Goal: Transaction & Acquisition: Purchase product/service

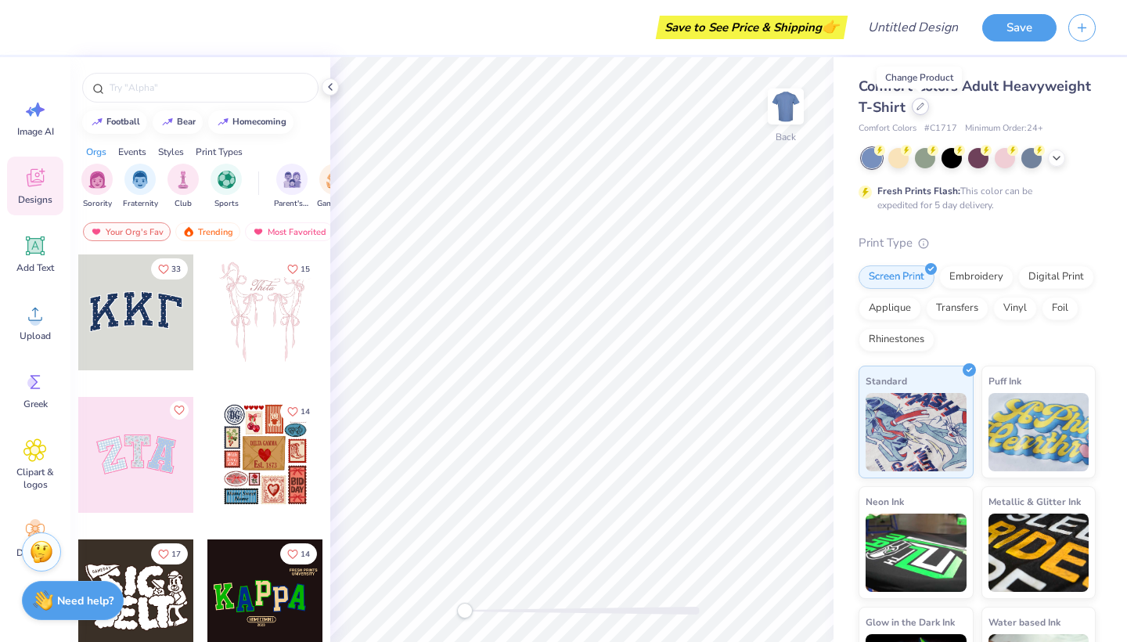
click at [916, 111] on div at bounding box center [919, 106] width 17 height 17
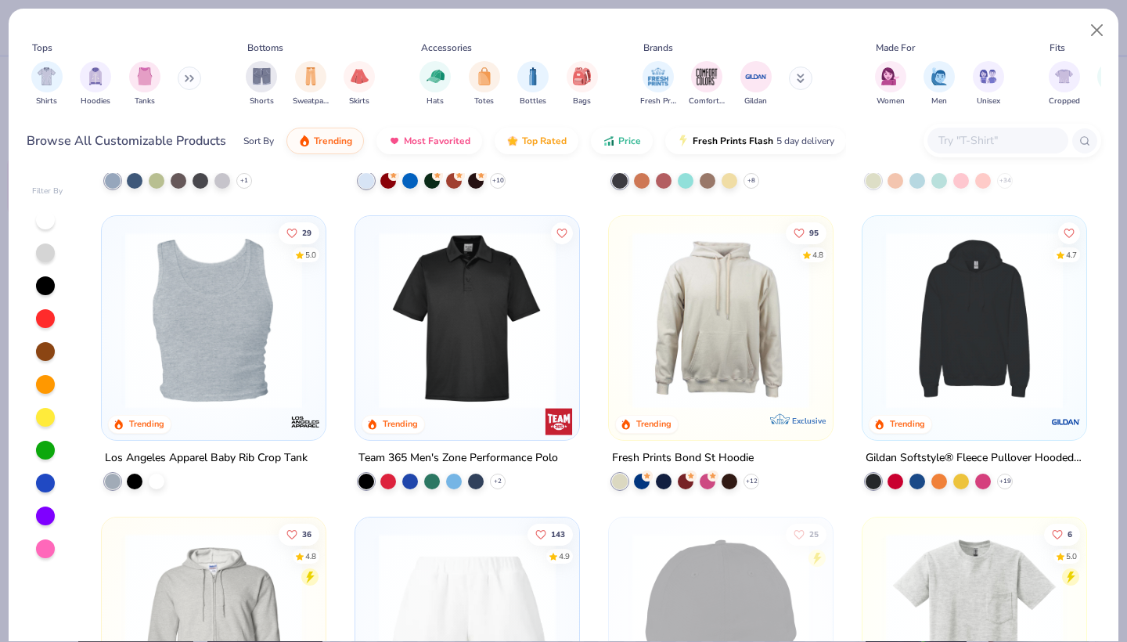
scroll to position [3274, 0]
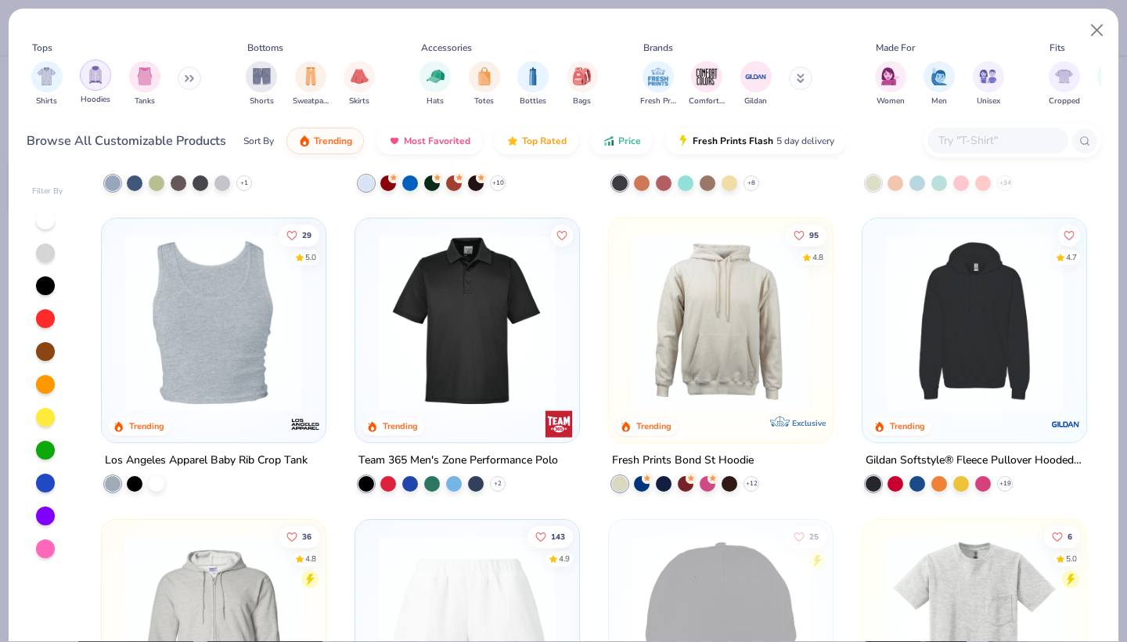
click at [102, 77] on img "filter for Hoodies" at bounding box center [95, 75] width 17 height 18
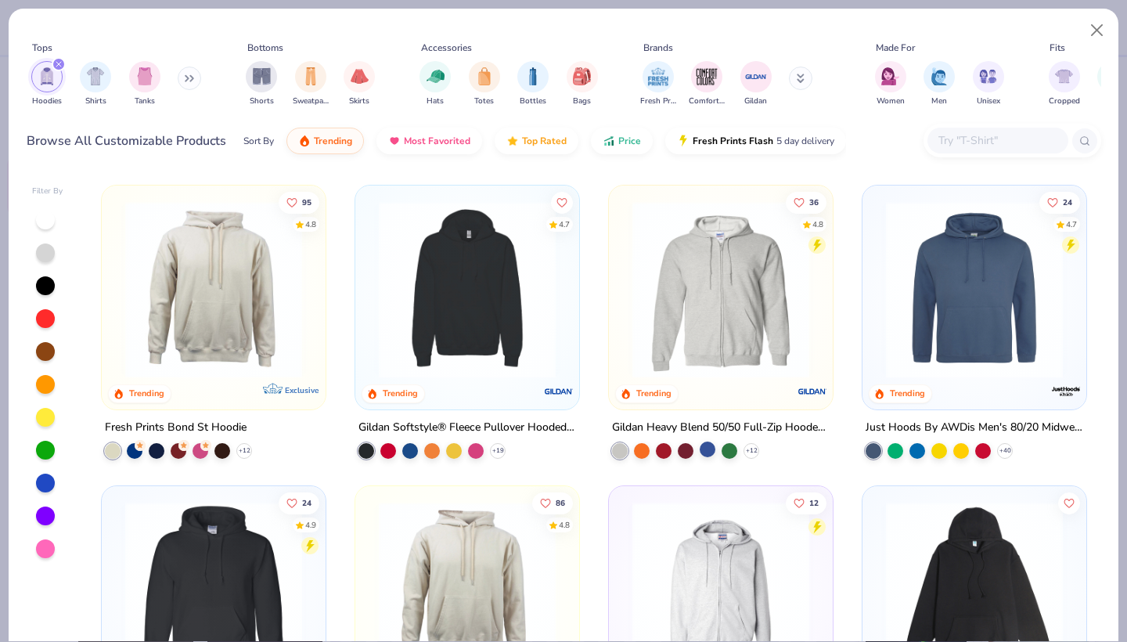
scroll to position [743, 0]
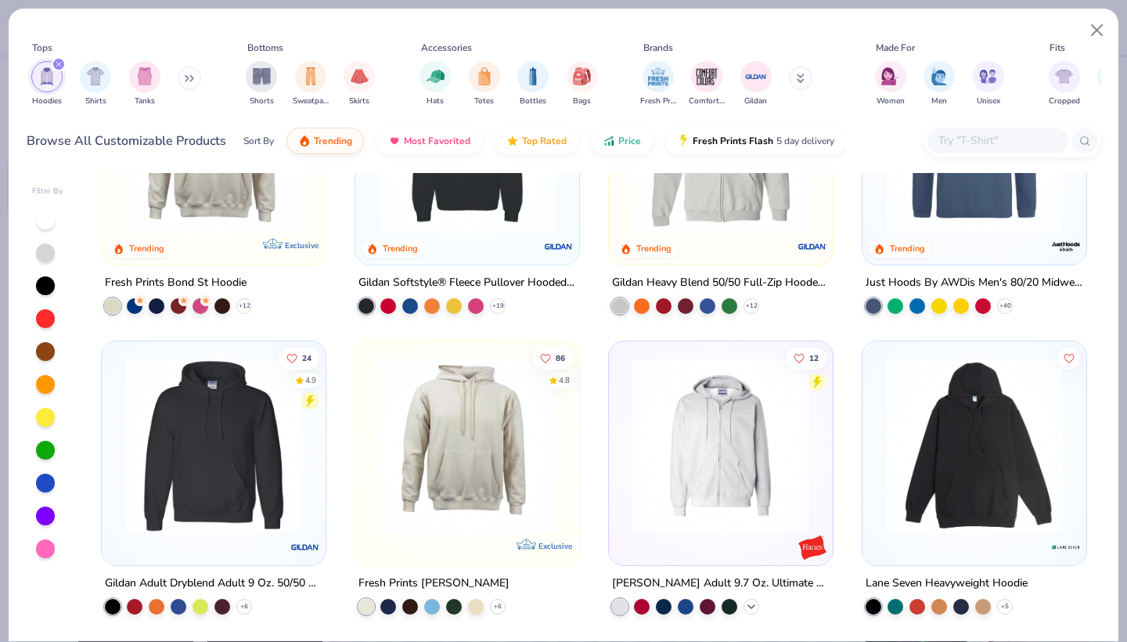
click at [751, 566] on icon at bounding box center [751, 606] width 13 height 13
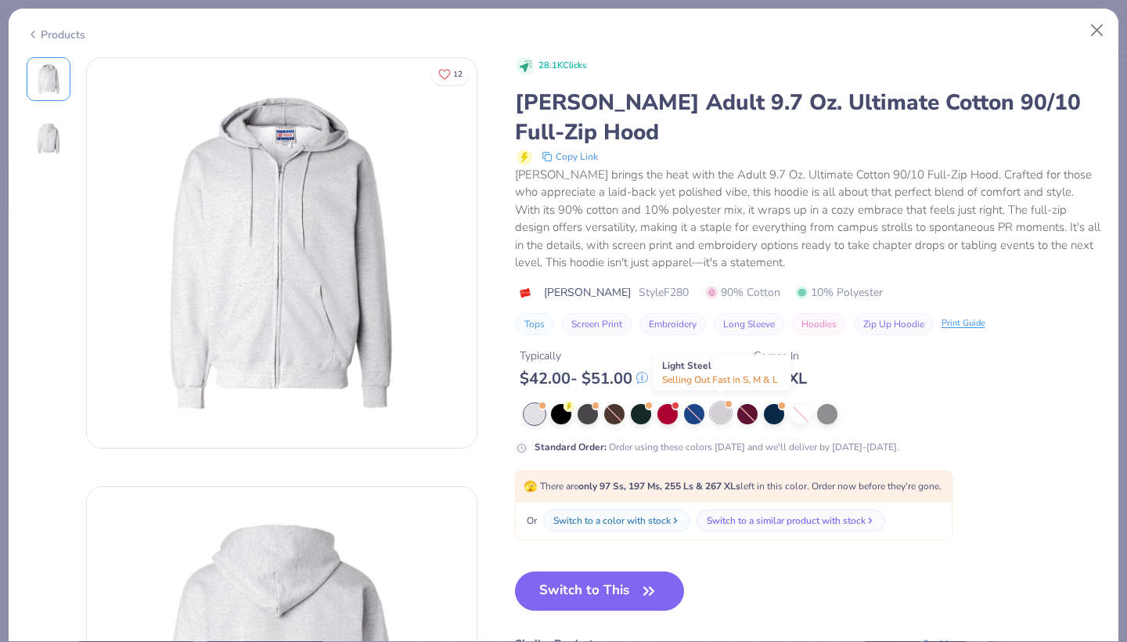
click at [723, 415] on div at bounding box center [720, 412] width 20 height 20
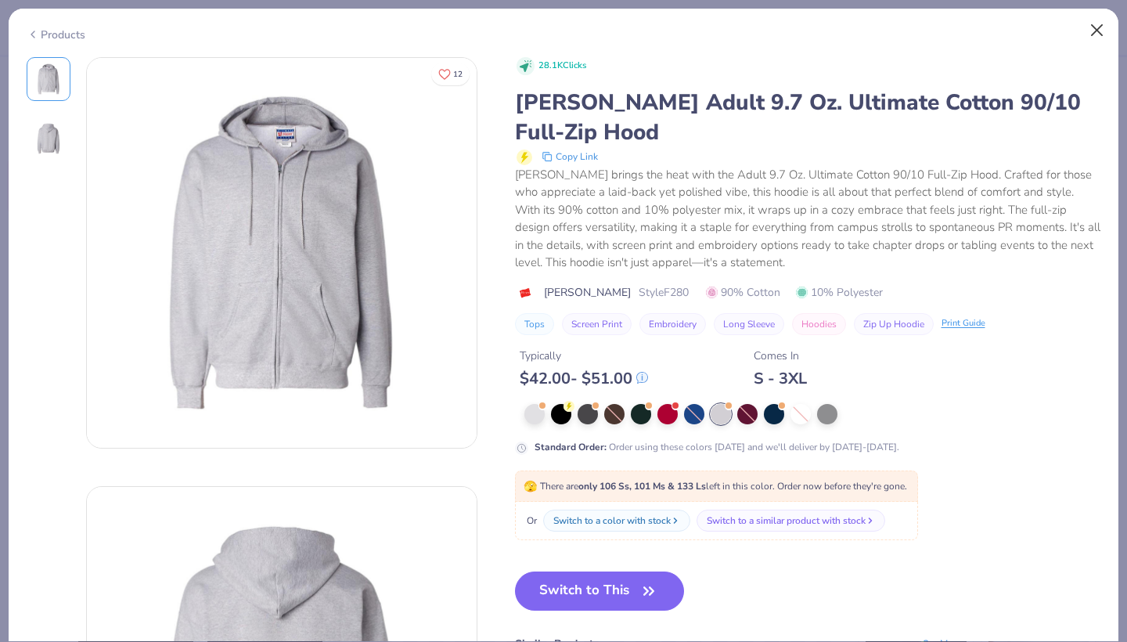
click at [1076, 31] on button "Close" at bounding box center [1097, 31] width 30 height 30
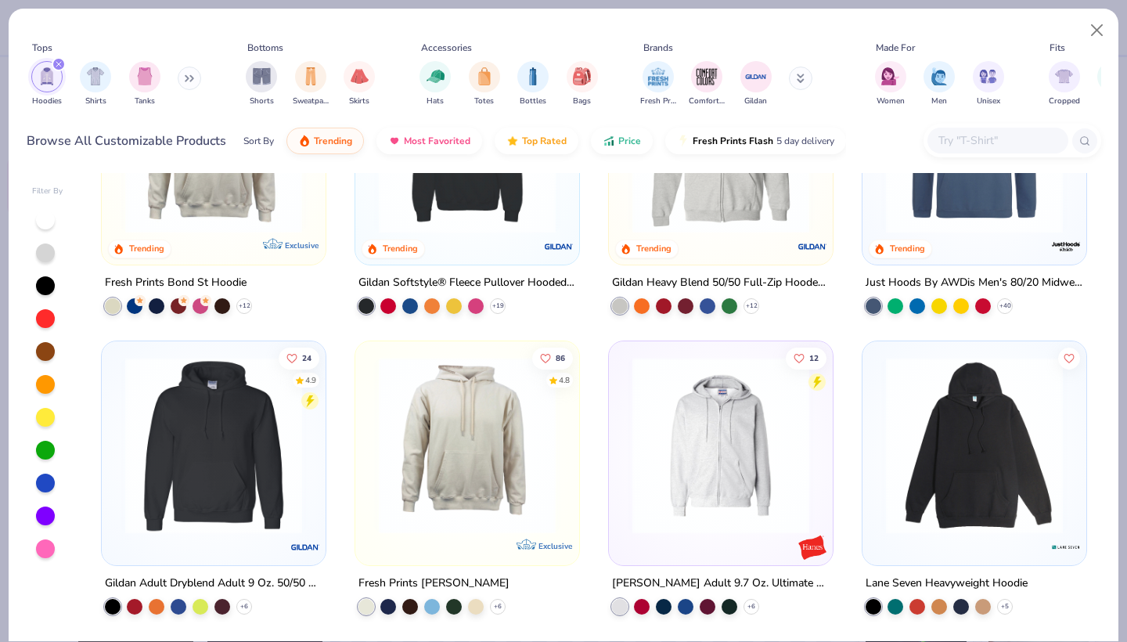
scroll to position [656, 0]
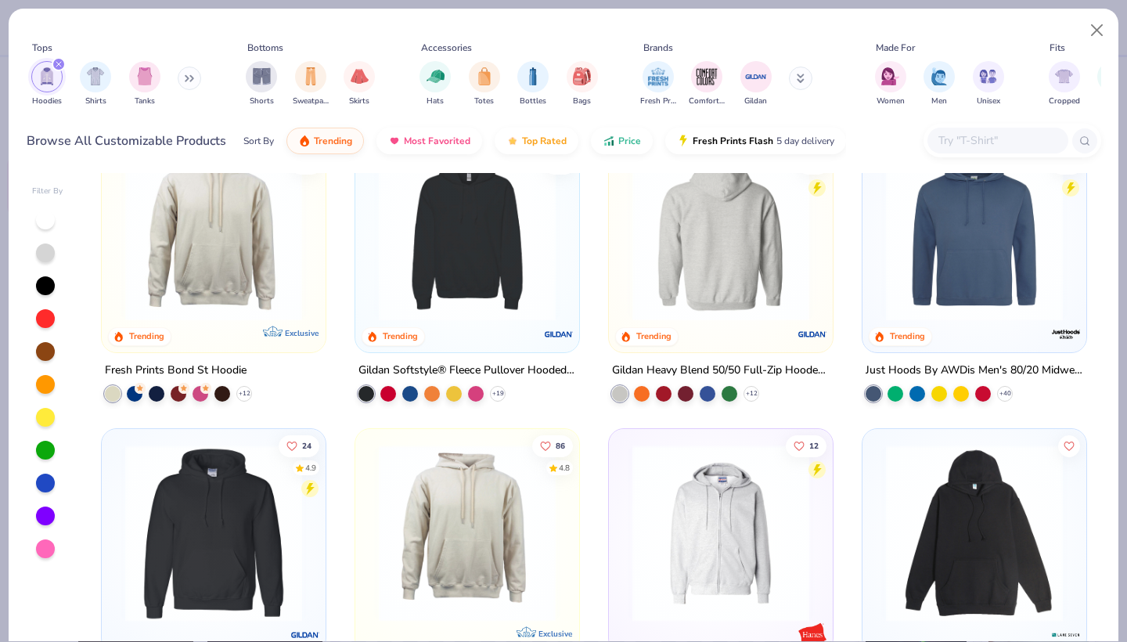
click at [624, 293] on img at bounding box center [528, 231] width 192 height 177
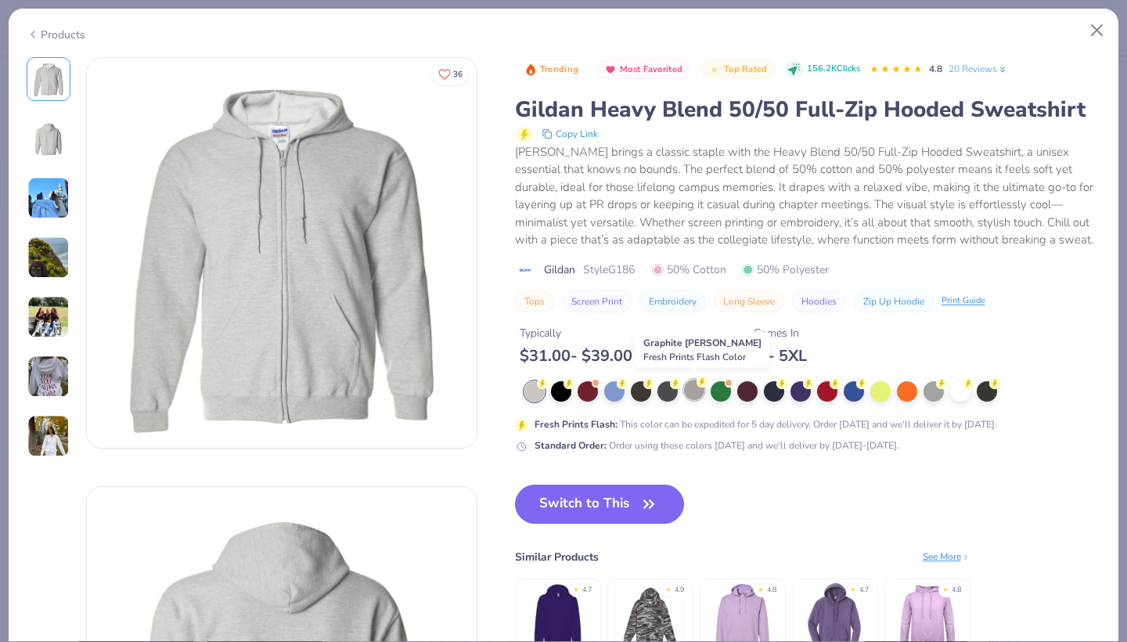
click at [698, 391] on div at bounding box center [694, 389] width 20 height 20
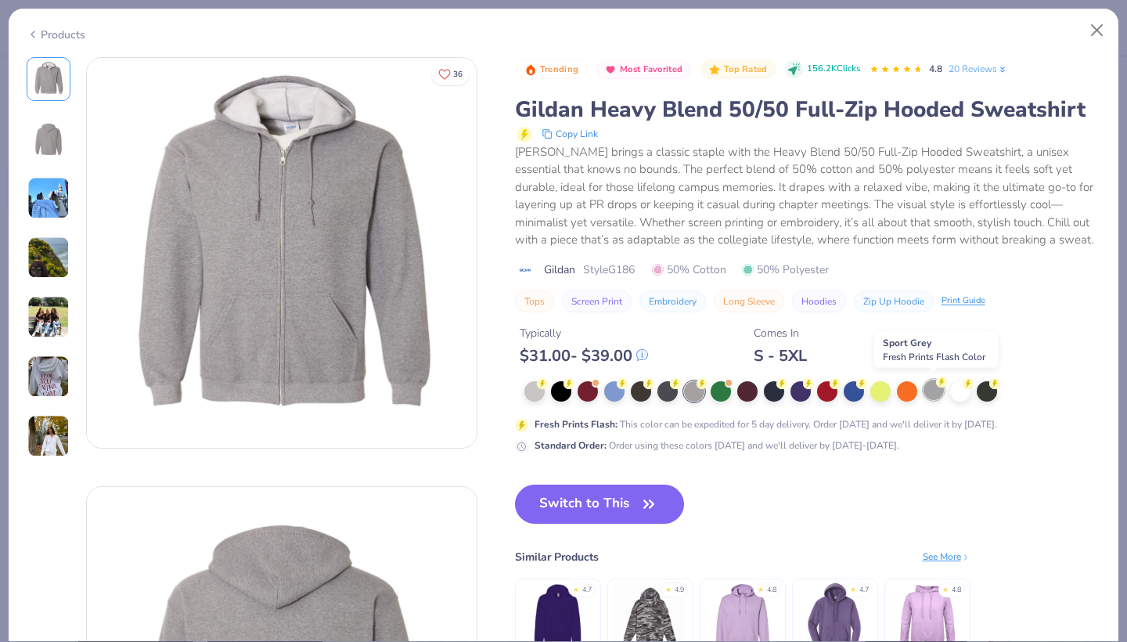
click at [933, 396] on div at bounding box center [933, 389] width 20 height 20
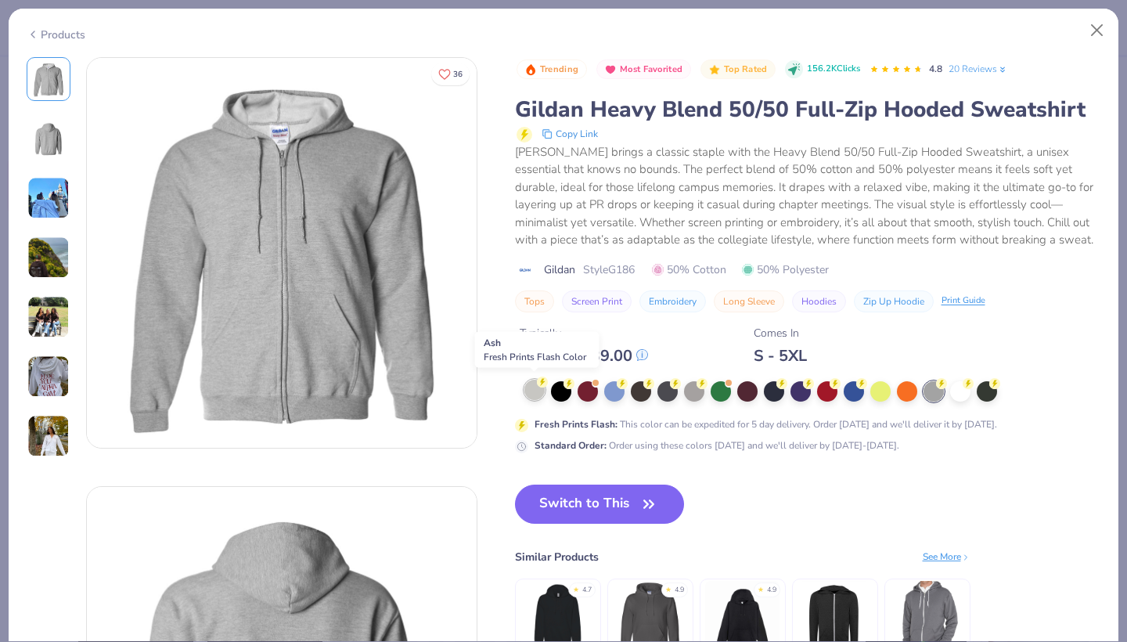
click at [532, 391] on div at bounding box center [534, 389] width 20 height 20
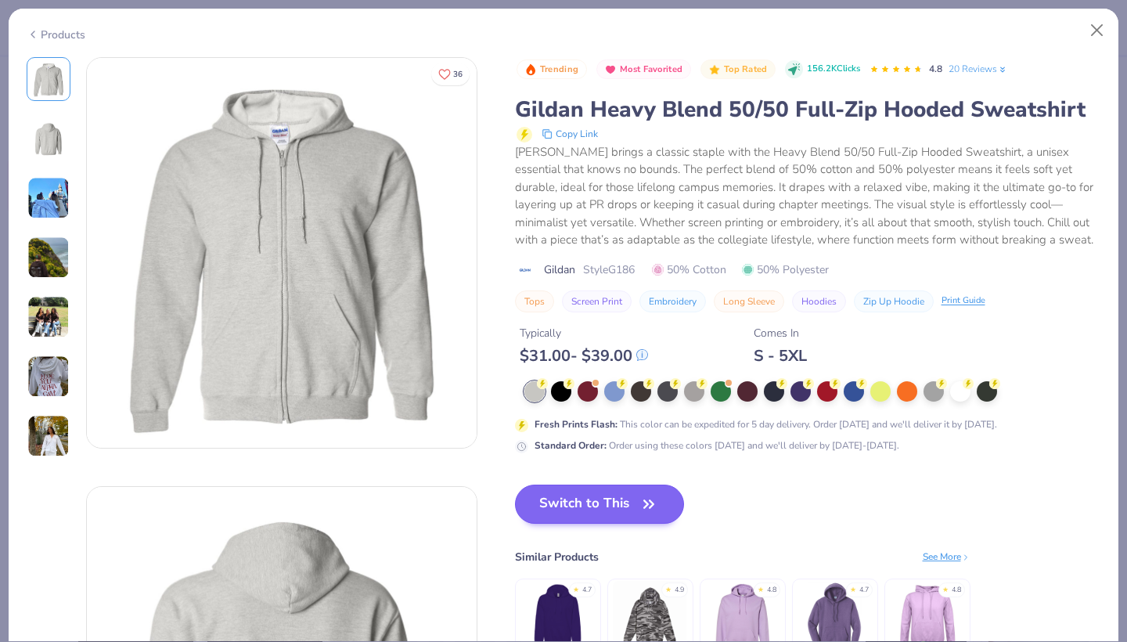
click at [615, 501] on button "Switch to This" at bounding box center [600, 503] width 170 height 39
click at [613, 503] on button "Switch to This" at bounding box center [600, 503] width 170 height 39
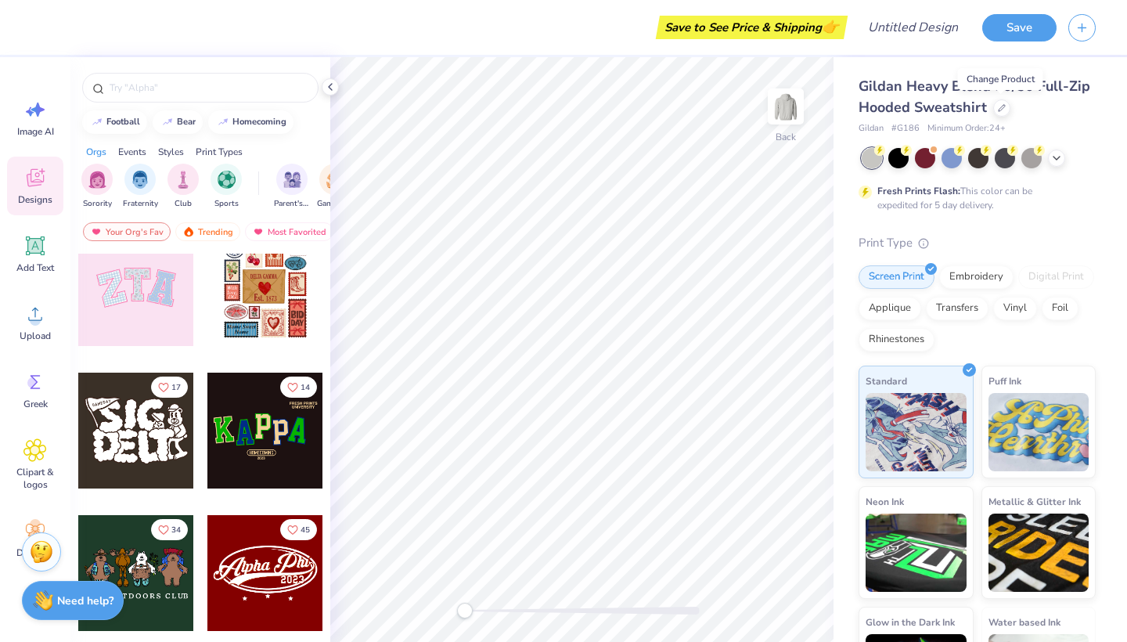
scroll to position [167, 0]
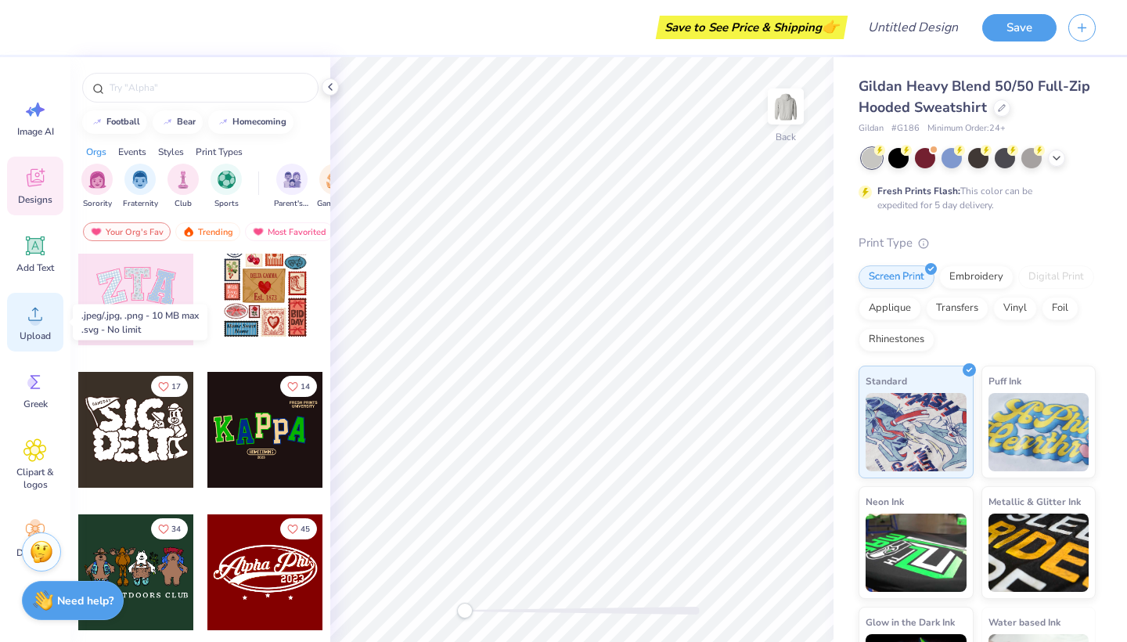
click at [34, 313] on icon at bounding box center [34, 313] width 23 height 23
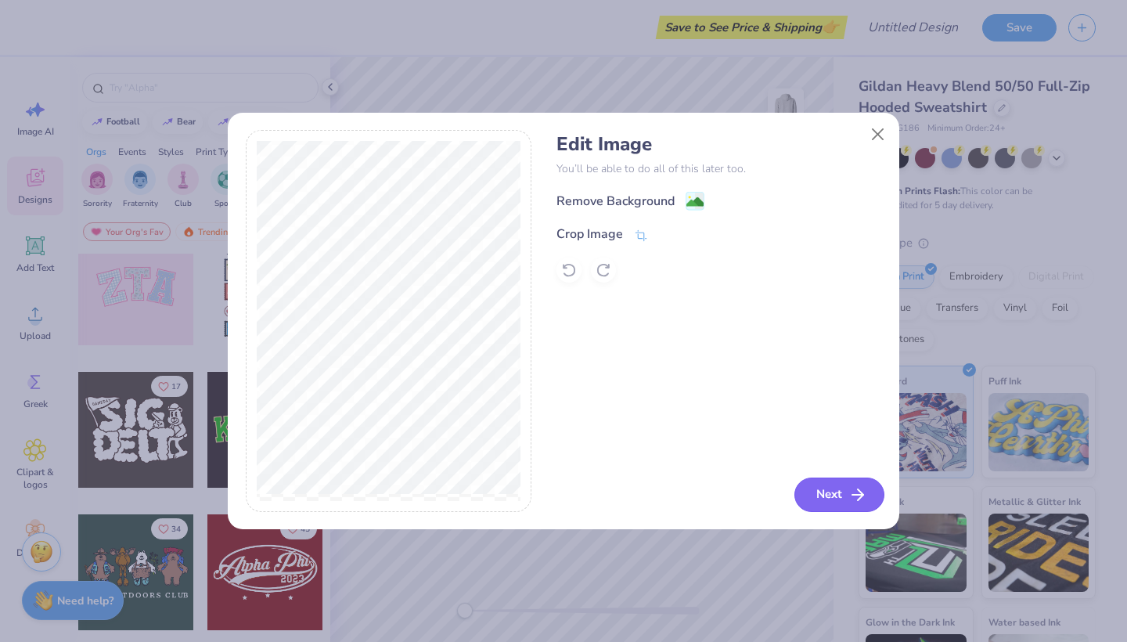
click at [825, 494] on button "Next" at bounding box center [839, 494] width 90 height 34
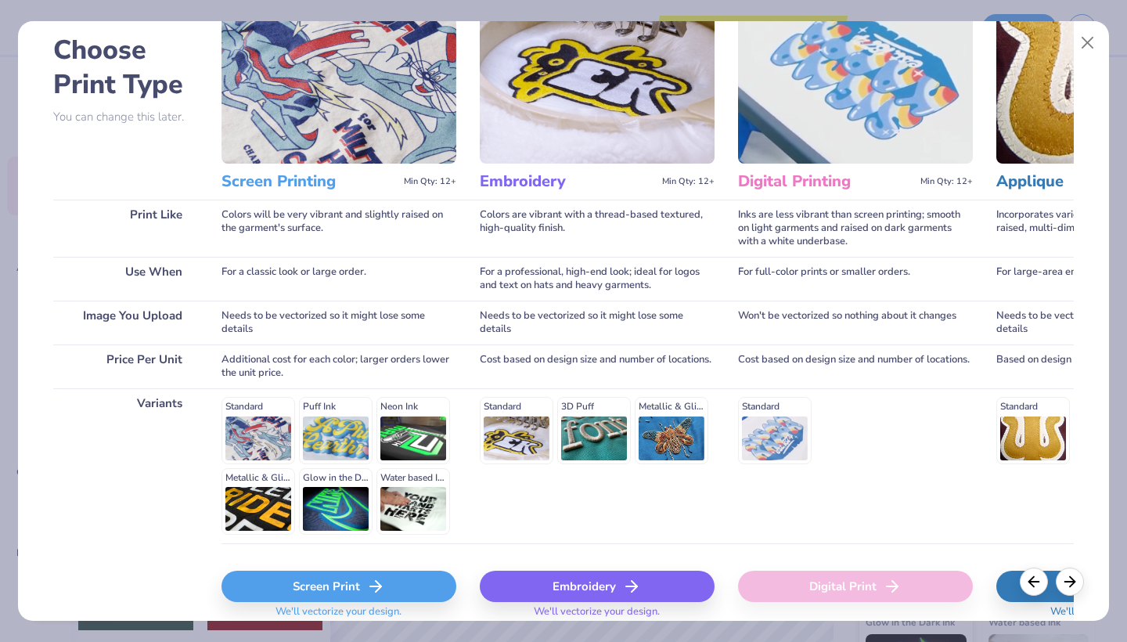
scroll to position [74, 0]
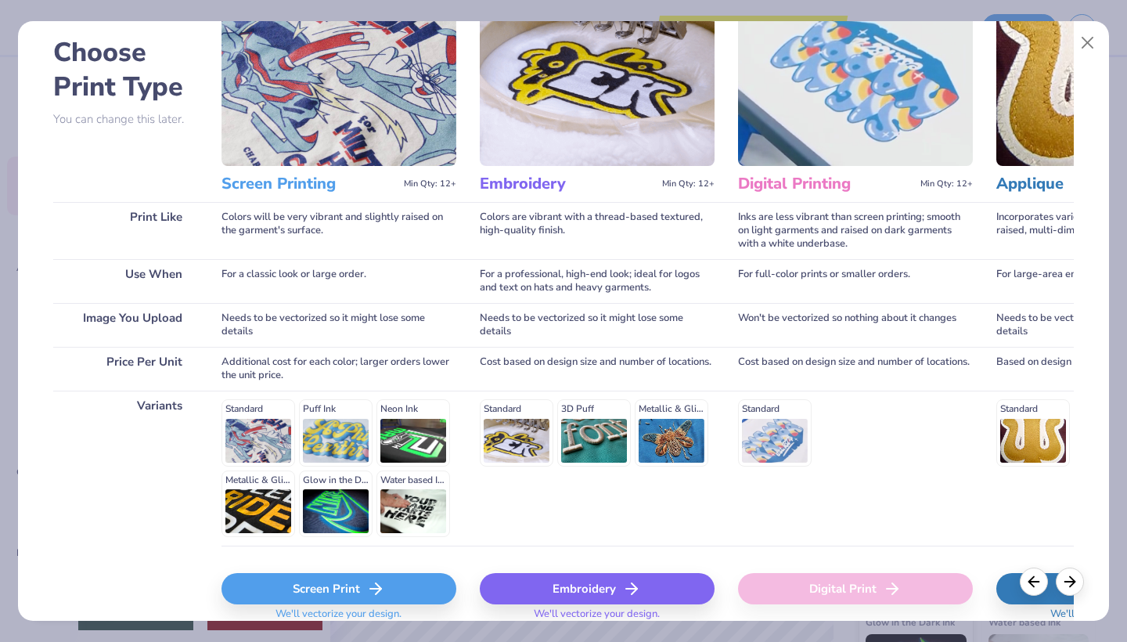
click at [315, 566] on div "Screen Print" at bounding box center [338, 588] width 235 height 31
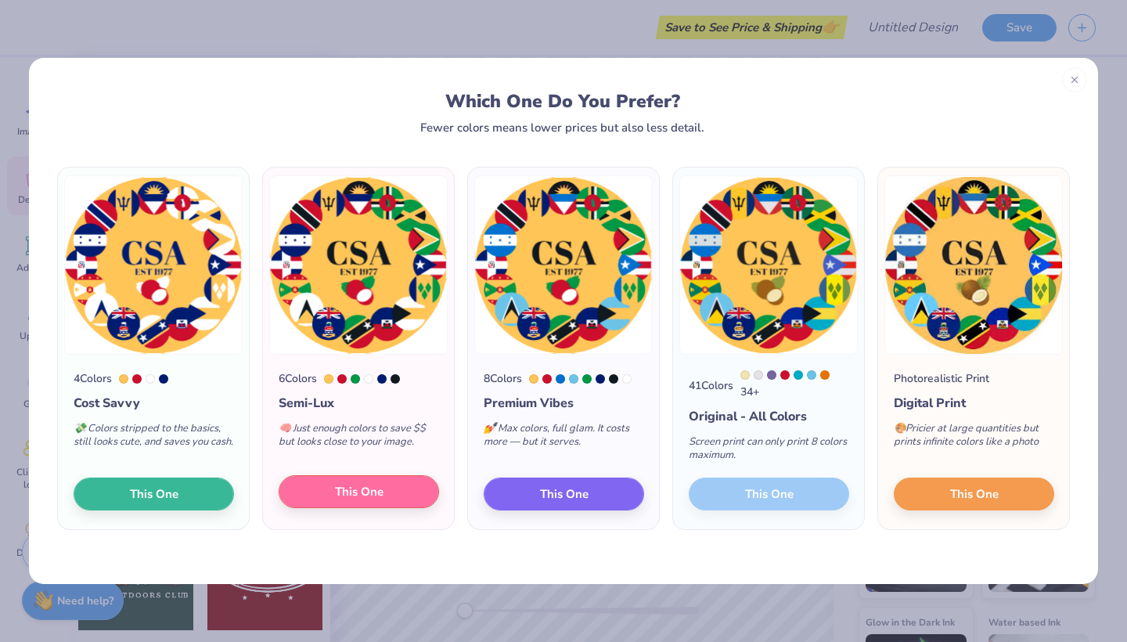
click at [419, 493] on button "This One" at bounding box center [359, 491] width 160 height 33
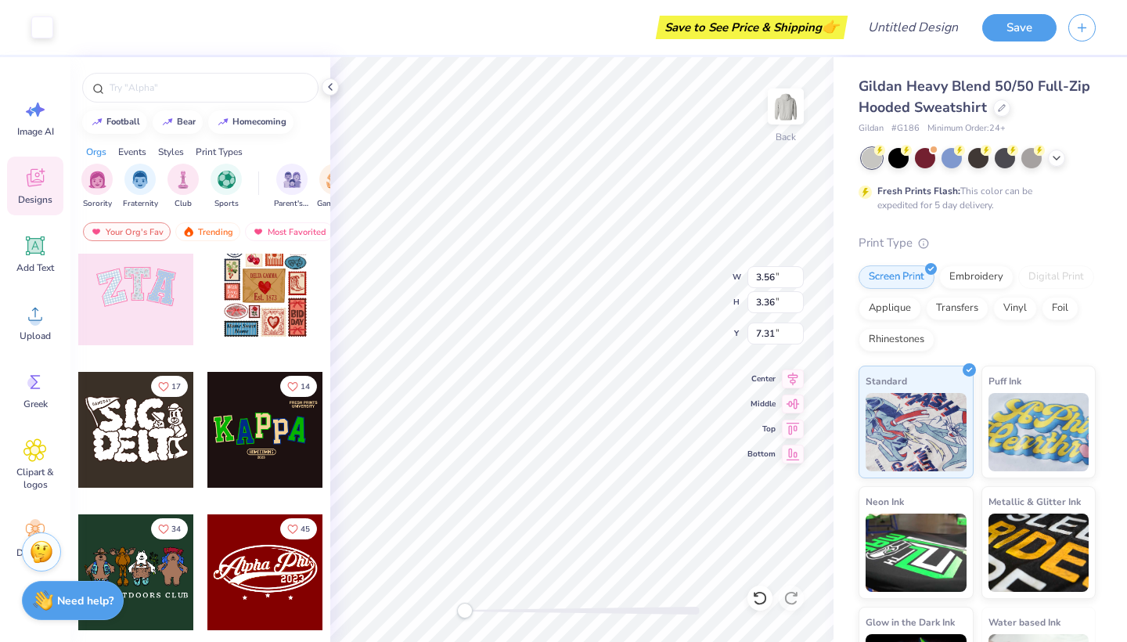
type input "3.49"
type input "3.35"
type input "2.82"
type input "1.42"
type input "0.50"
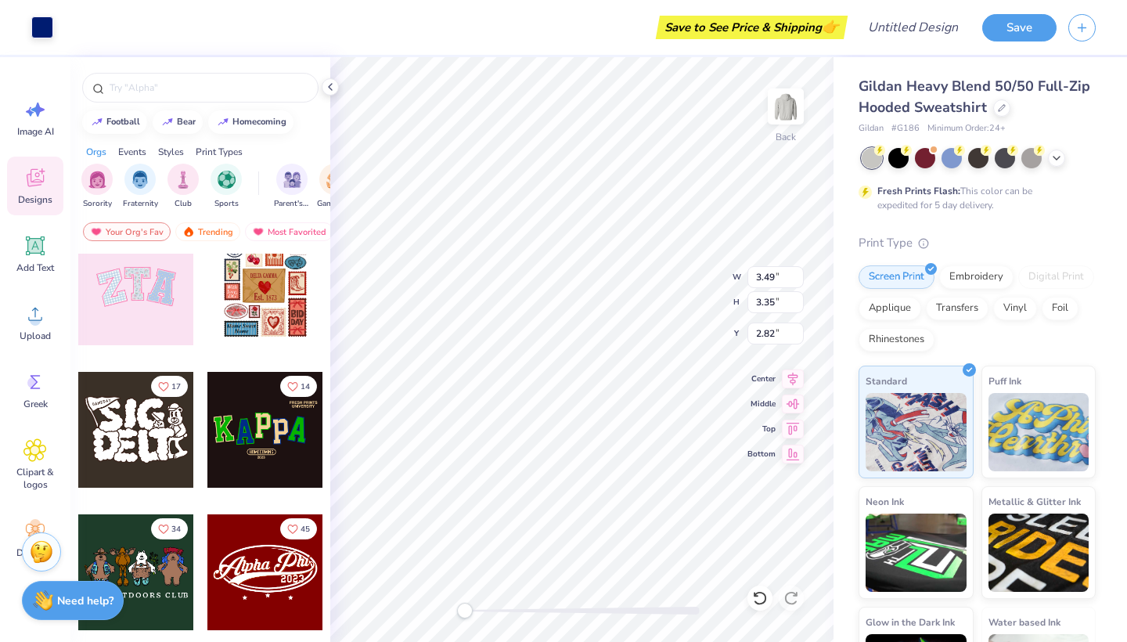
type input "4.87"
click at [797, 282] on input "1.41" at bounding box center [775, 277] width 56 height 22
click at [797, 282] on input "1.4" at bounding box center [775, 277] width 56 height 22
click at [797, 282] on input "1.39" at bounding box center [775, 277] width 56 height 22
type input "1.38"
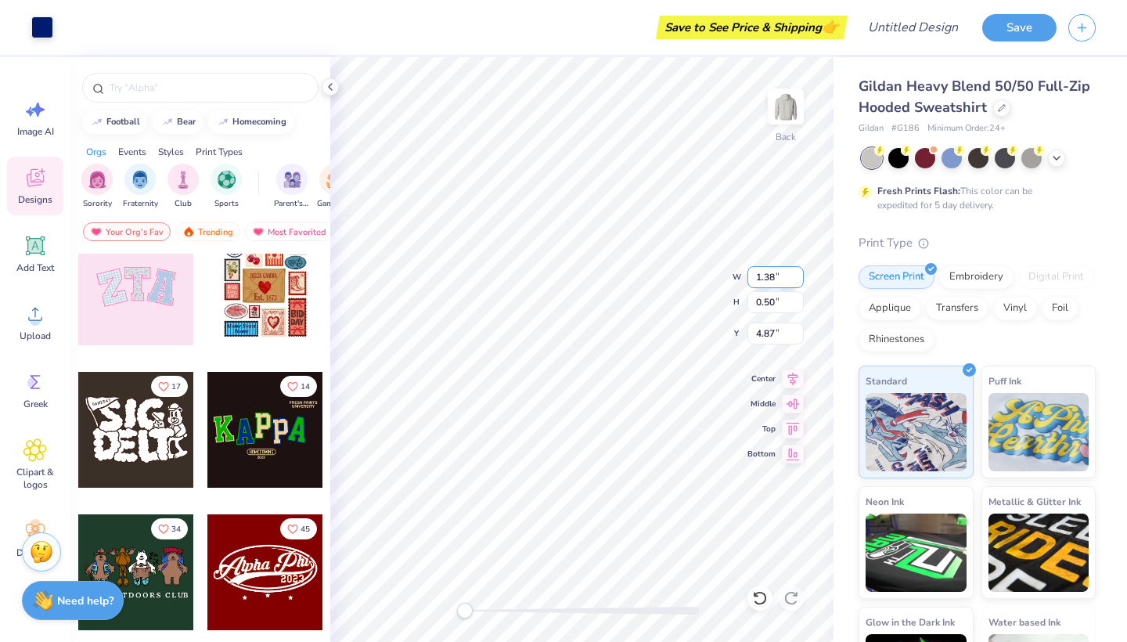
click at [797, 282] on input "1.38" at bounding box center [775, 277] width 56 height 22
click at [799, 307] on input "0.49" at bounding box center [775, 302] width 56 height 22
click at [799, 307] on input "0.48" at bounding box center [775, 302] width 56 height 22
click at [799, 307] on input "0.47" at bounding box center [775, 302] width 56 height 22
click at [799, 307] on input "0.46" at bounding box center [775, 302] width 56 height 22
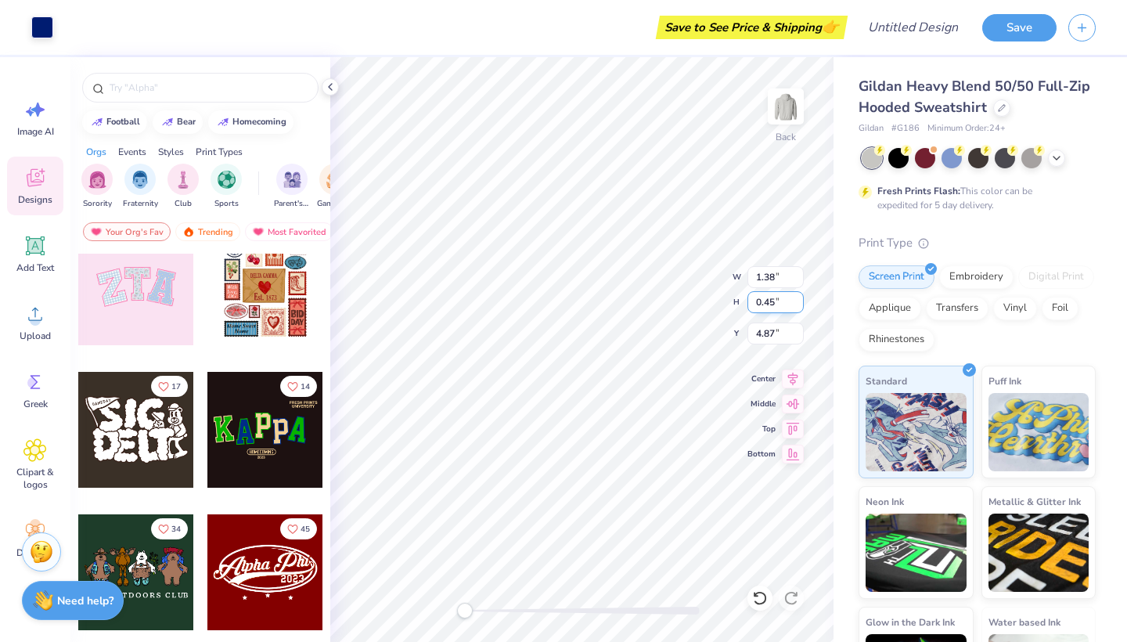
click at [799, 307] on input "0.45" at bounding box center [775, 302] width 56 height 22
type input "0.44"
click at [799, 307] on input "0.44" at bounding box center [775, 302] width 56 height 22
type input "3.49"
type input "3.35"
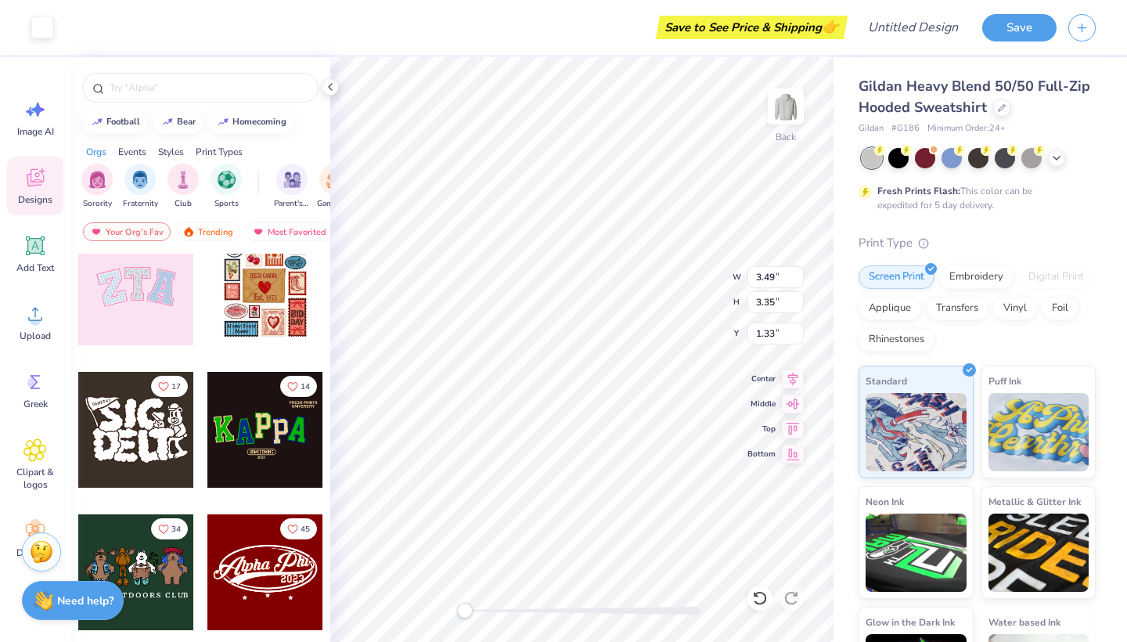
type input "1.33"
click at [782, 384] on icon at bounding box center [793, 376] width 22 height 19
click at [793, 403] on icon at bounding box center [792, 402] width 13 height 10
type input "1.38"
type input "0.86"
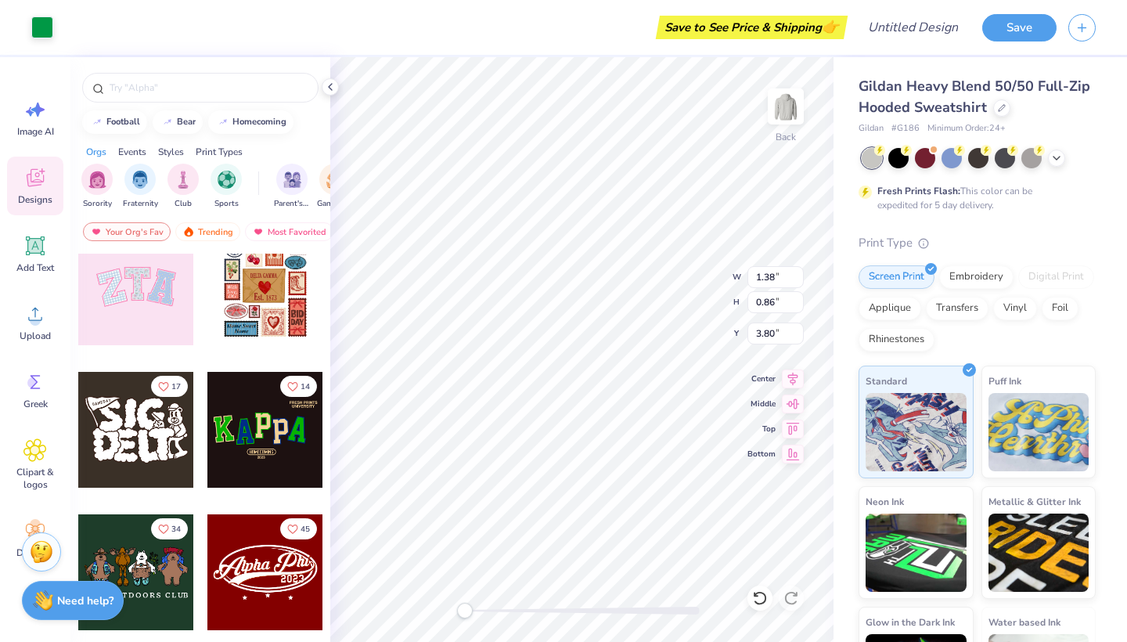
type input "3.80"
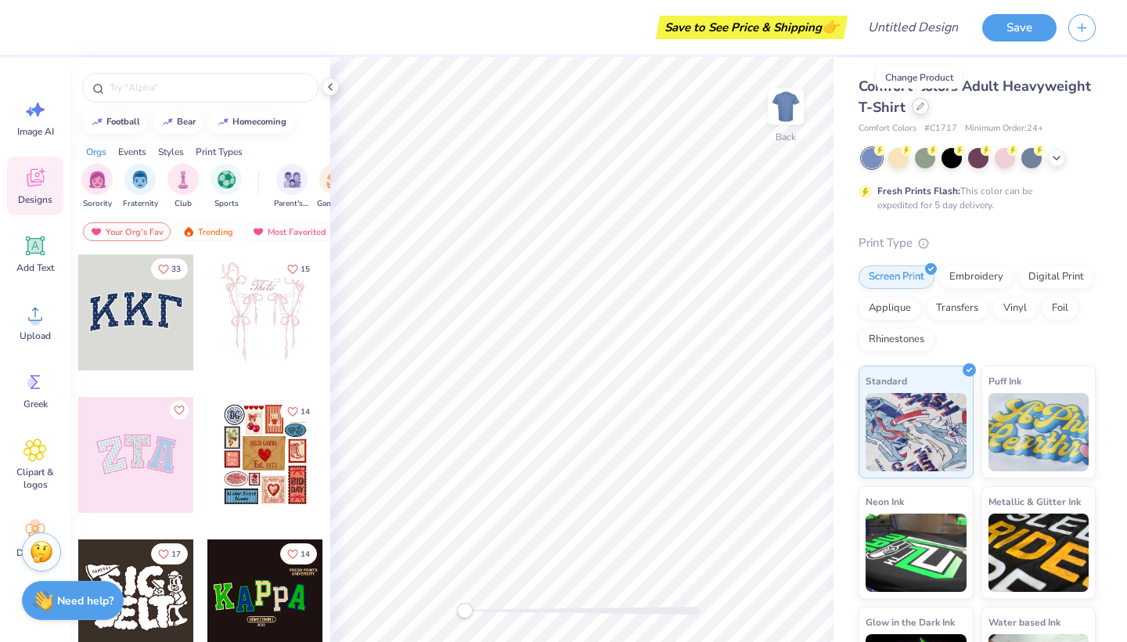
click at [917, 110] on icon at bounding box center [920, 106] width 6 height 6
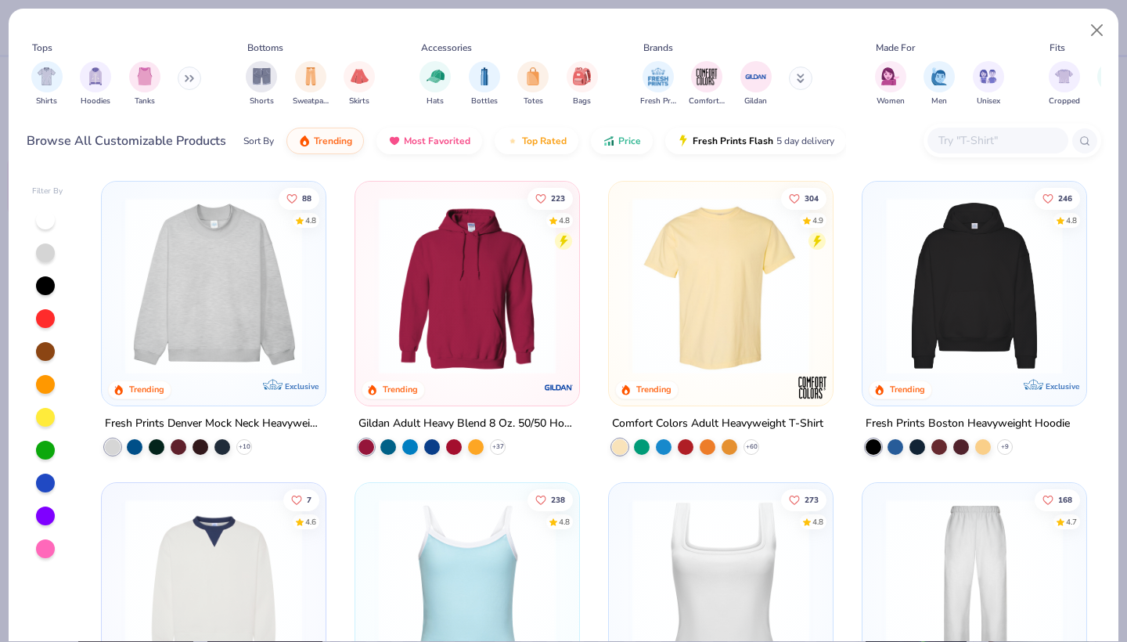
click at [685, 289] on img at bounding box center [589, 285] width 192 height 177
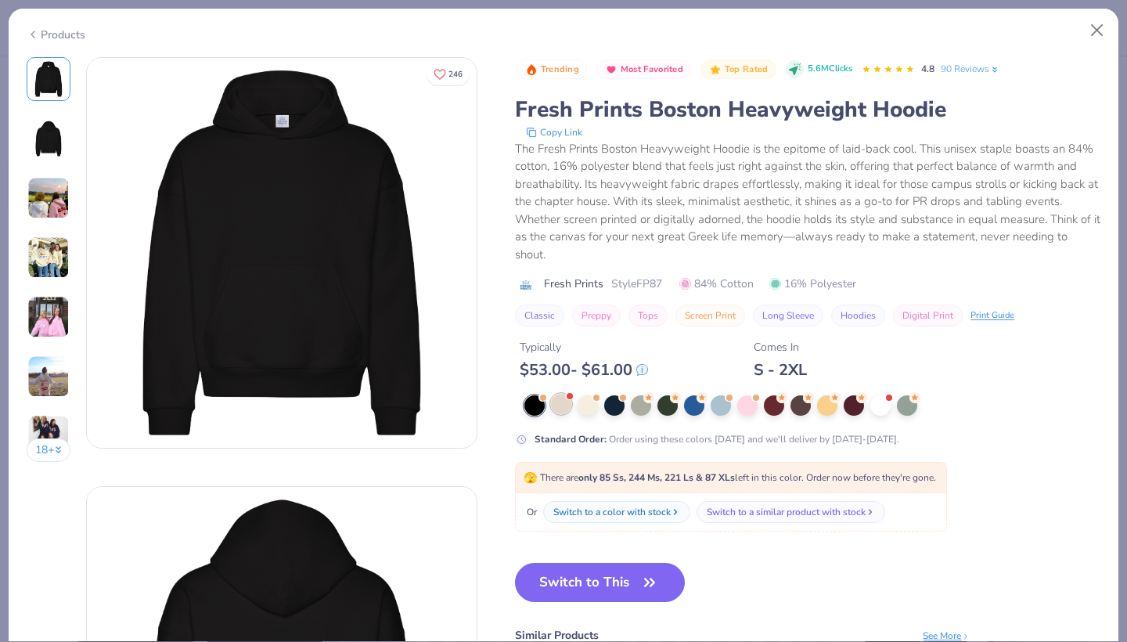
click at [559, 411] on div at bounding box center [561, 404] width 20 height 20
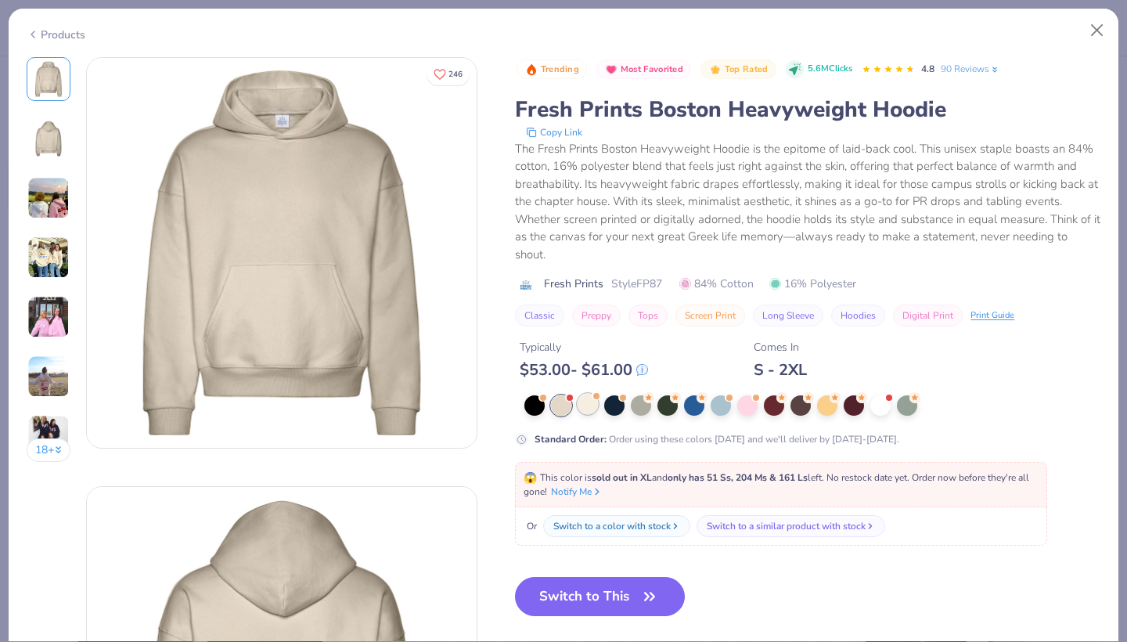
click at [589, 408] on div at bounding box center [587, 404] width 20 height 20
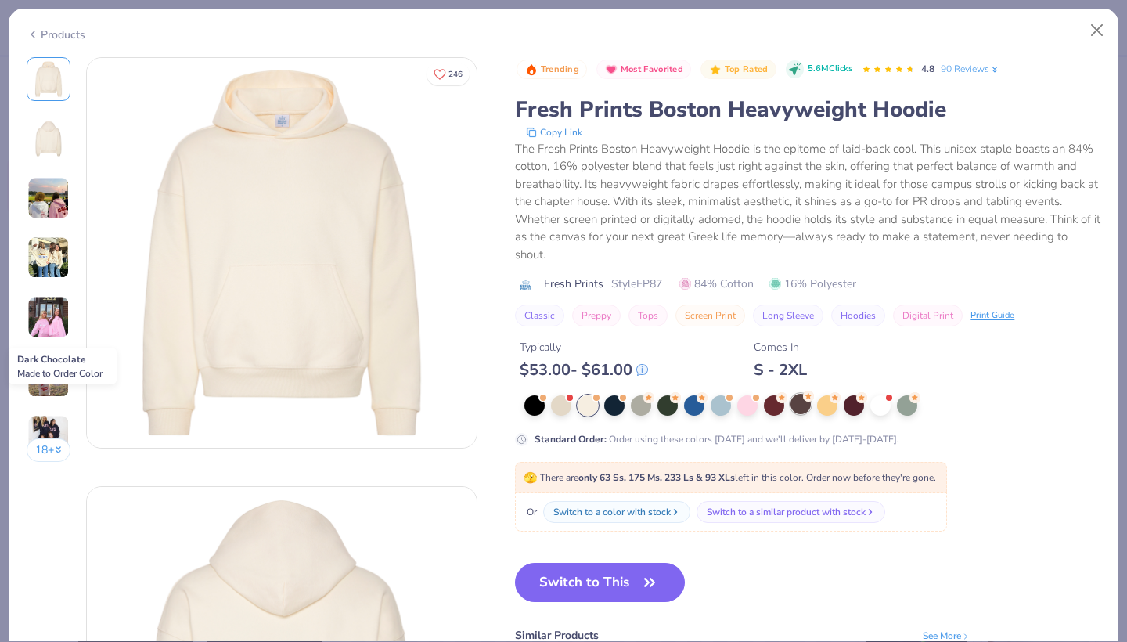
click at [800, 412] on div at bounding box center [800, 404] width 20 height 20
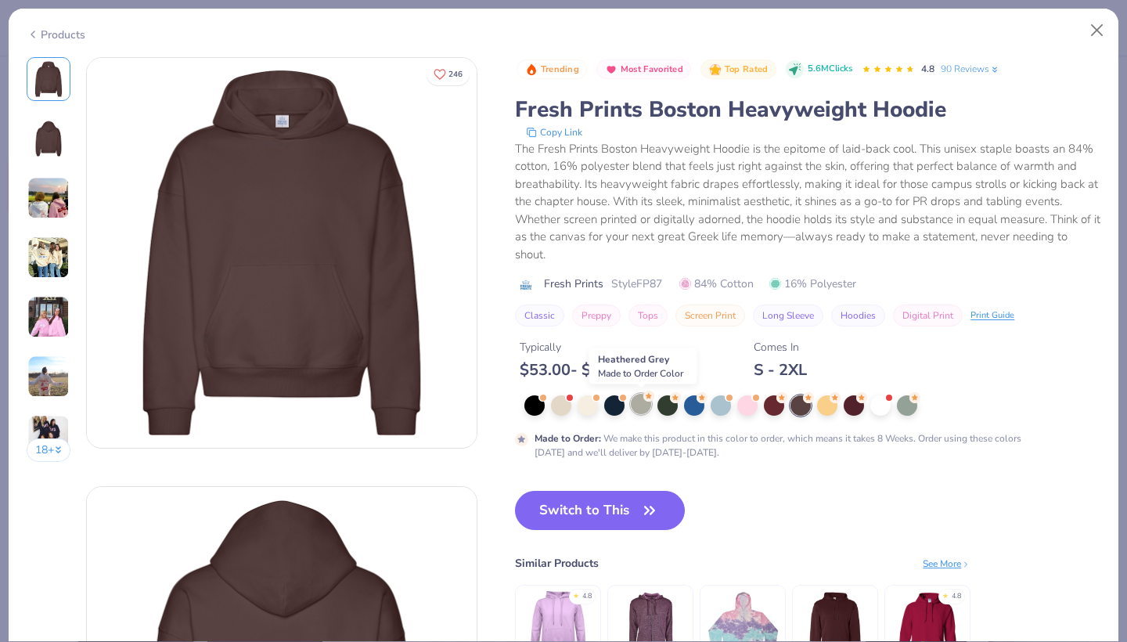
click at [639, 407] on div at bounding box center [641, 404] width 20 height 20
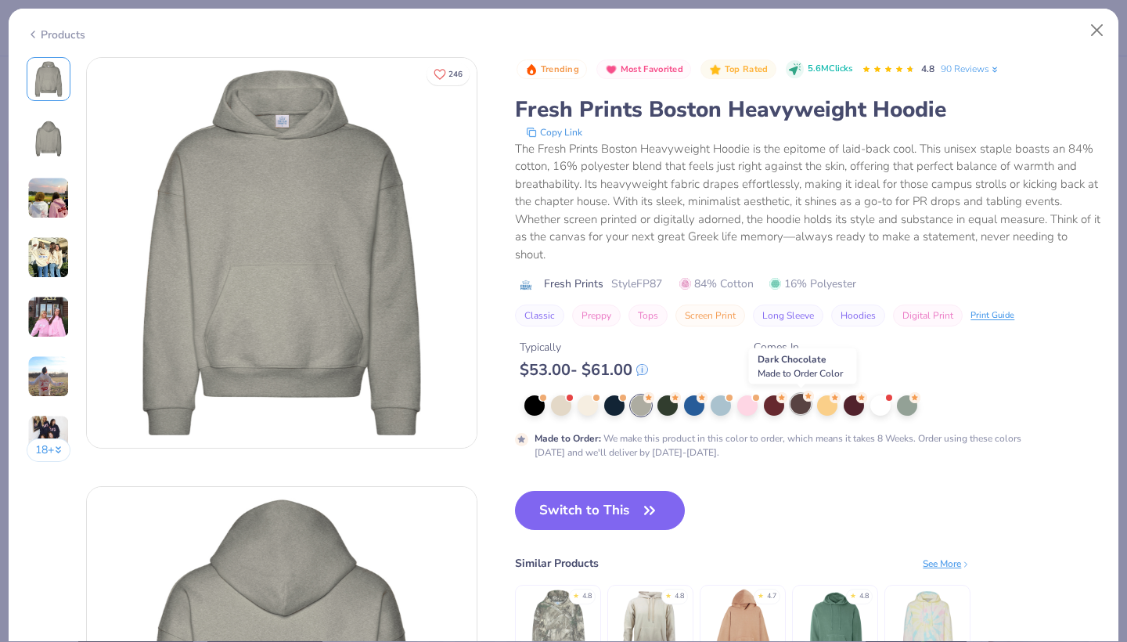
click at [801, 407] on div at bounding box center [800, 404] width 20 height 20
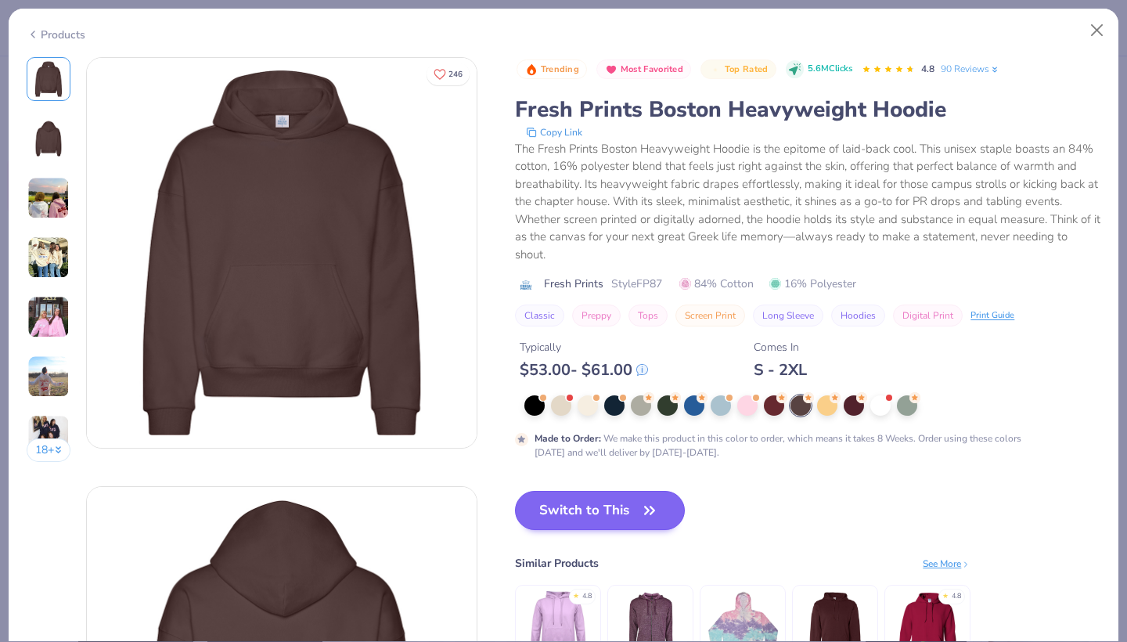
click at [608, 503] on button "Switch to This" at bounding box center [600, 510] width 170 height 39
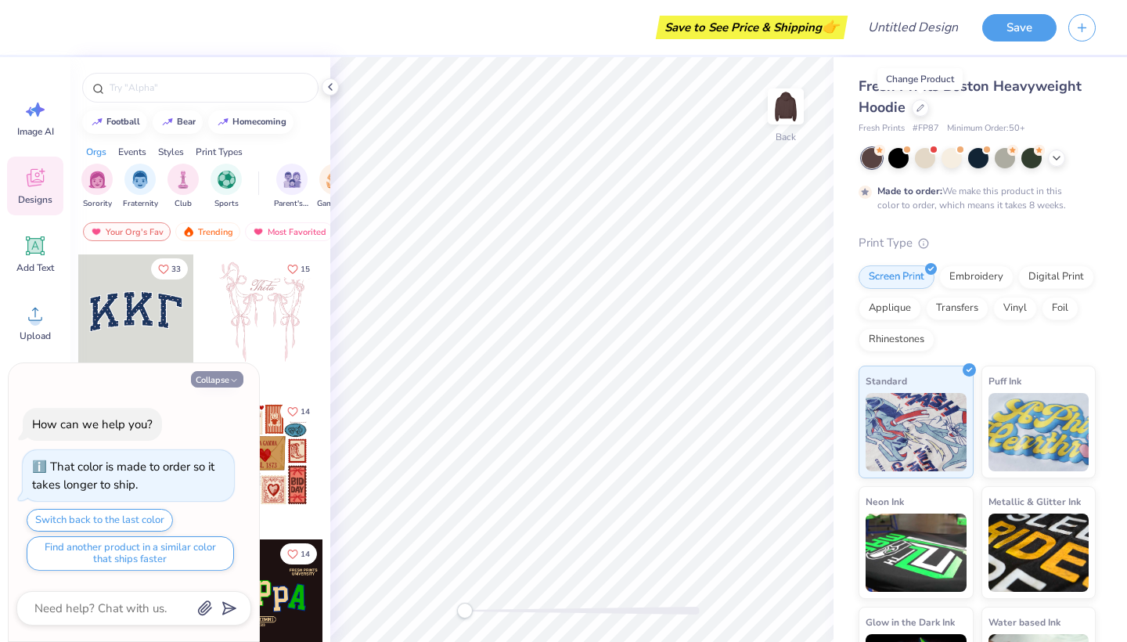
click at [231, 382] on icon "button" at bounding box center [233, 380] width 9 height 9
type textarea "x"
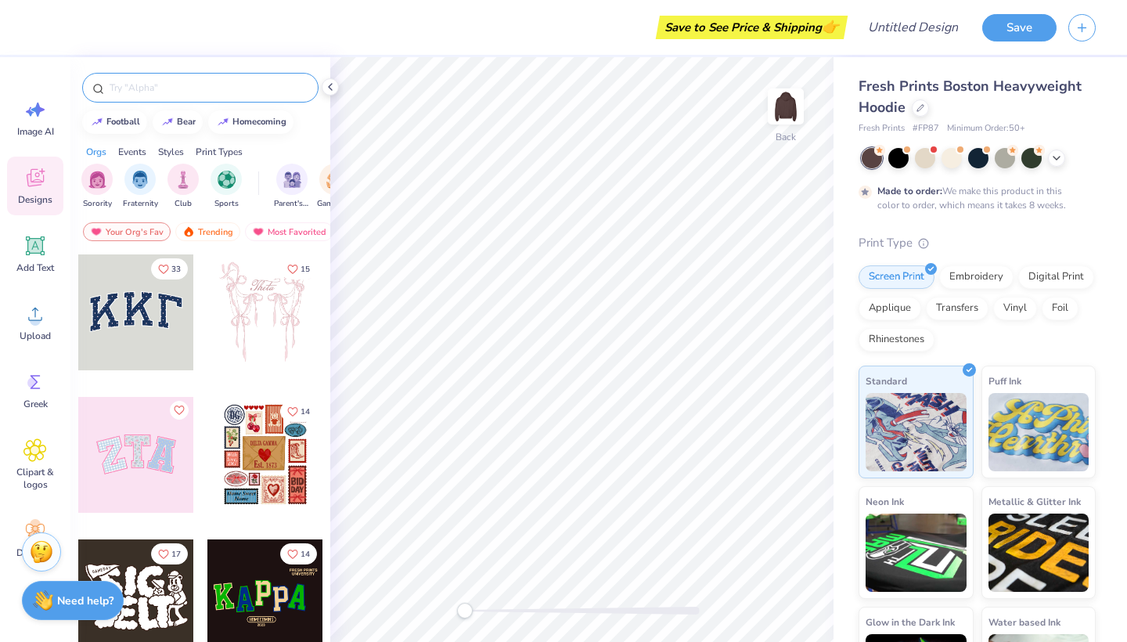
click at [182, 88] on input "text" at bounding box center [208, 88] width 200 height 16
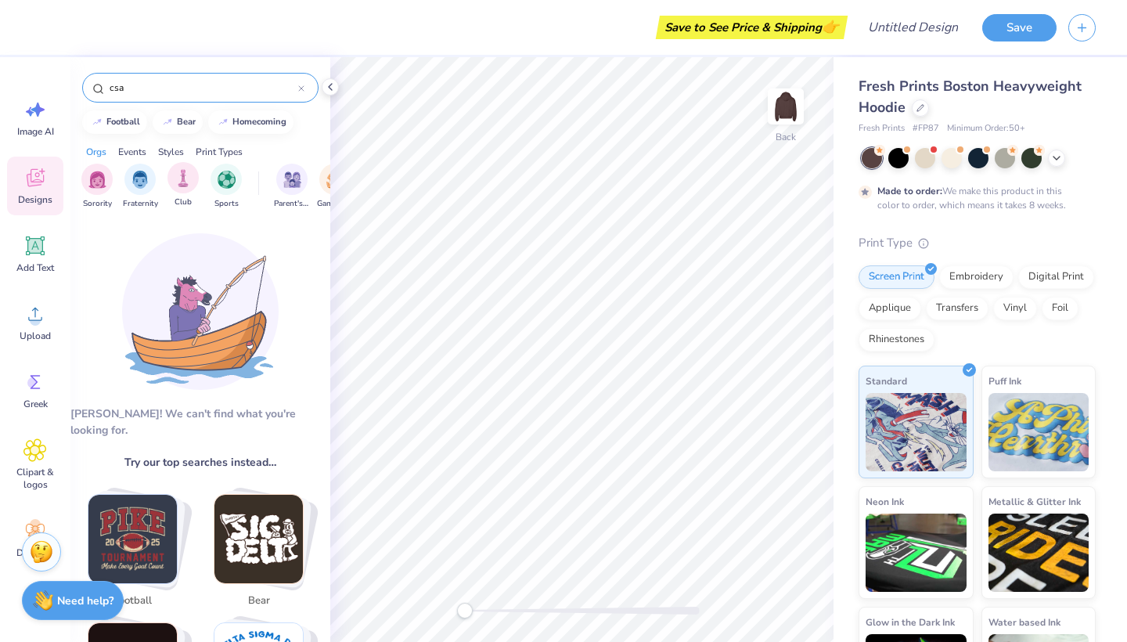
type input "csa"
click at [195, 189] on div "Club" at bounding box center [182, 185] width 31 height 46
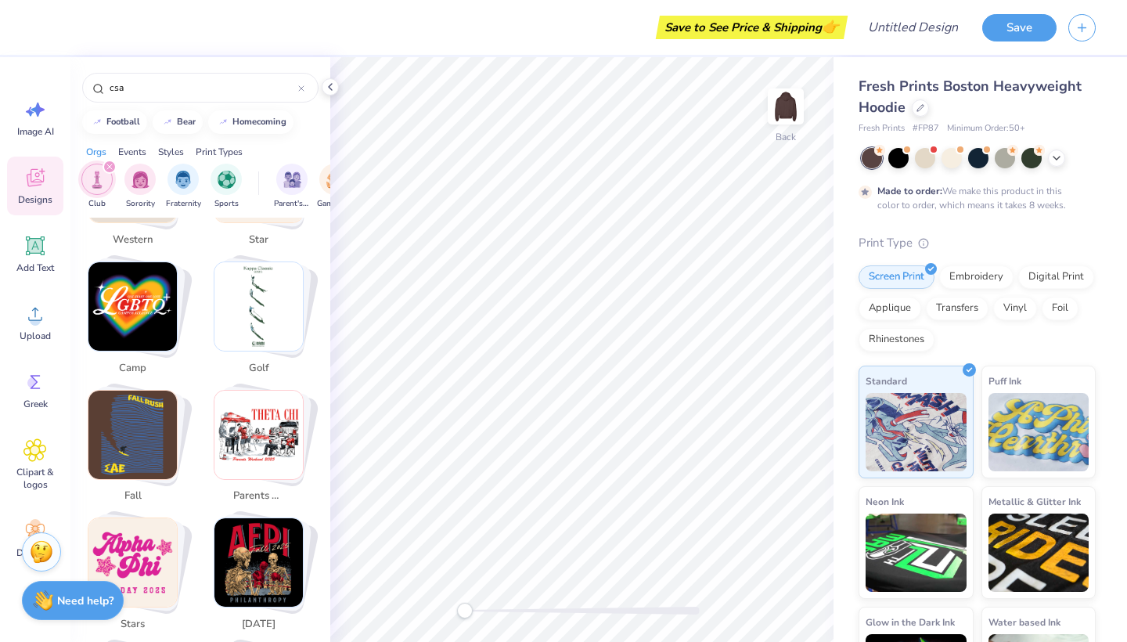
scroll to position [618, 0]
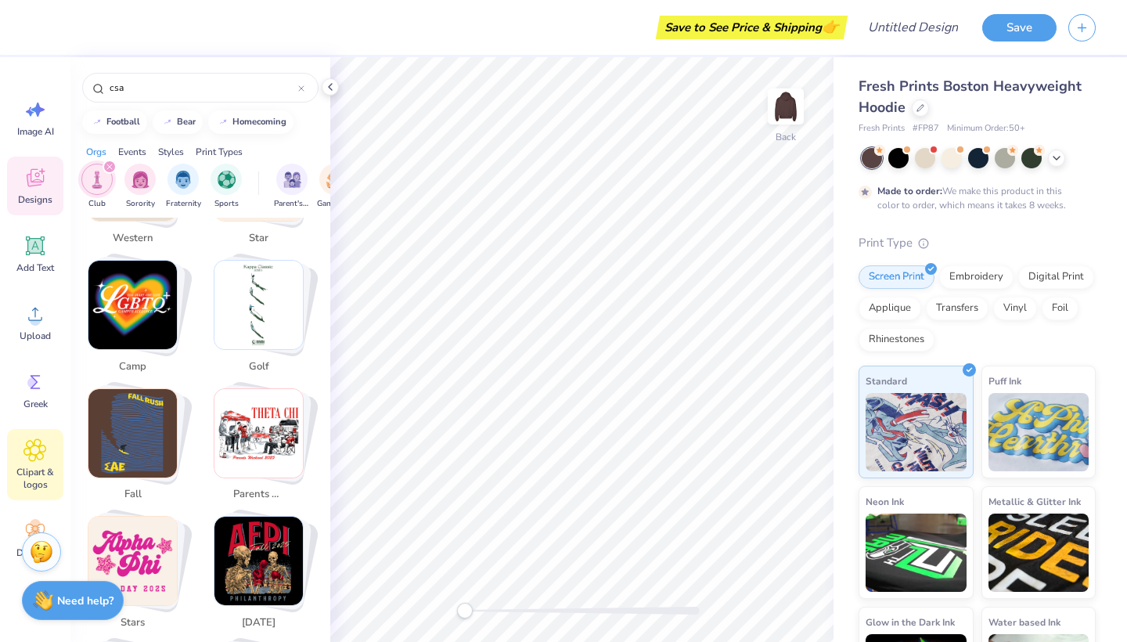
click at [38, 463] on div "Clipart & logos" at bounding box center [35, 464] width 56 height 71
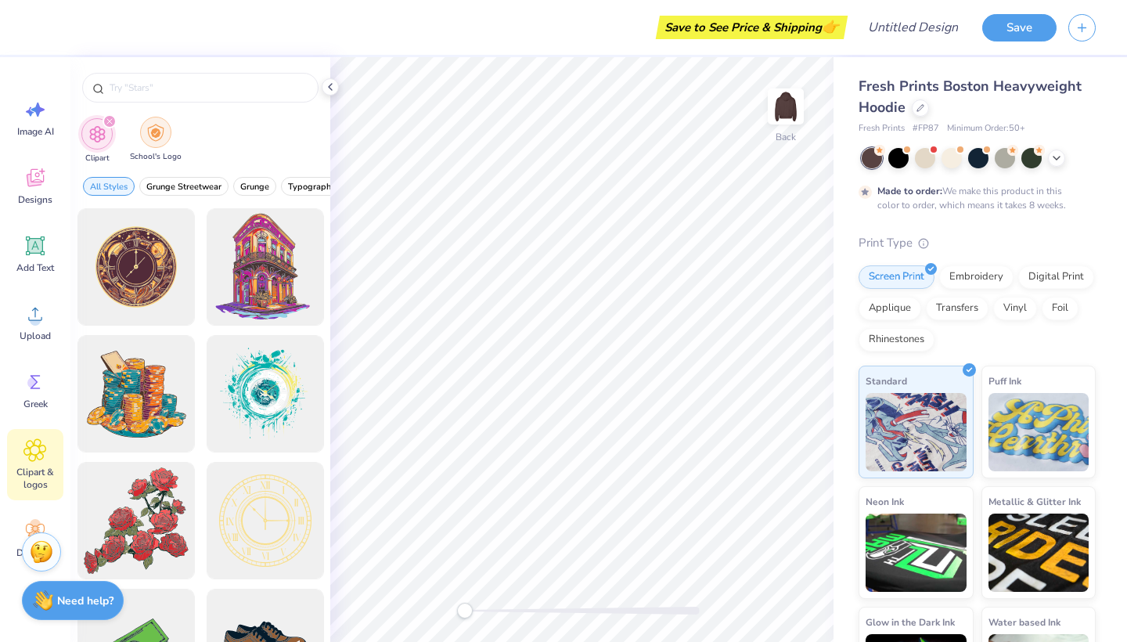
click at [157, 120] on div "filter for School's Logo" at bounding box center [155, 132] width 31 height 31
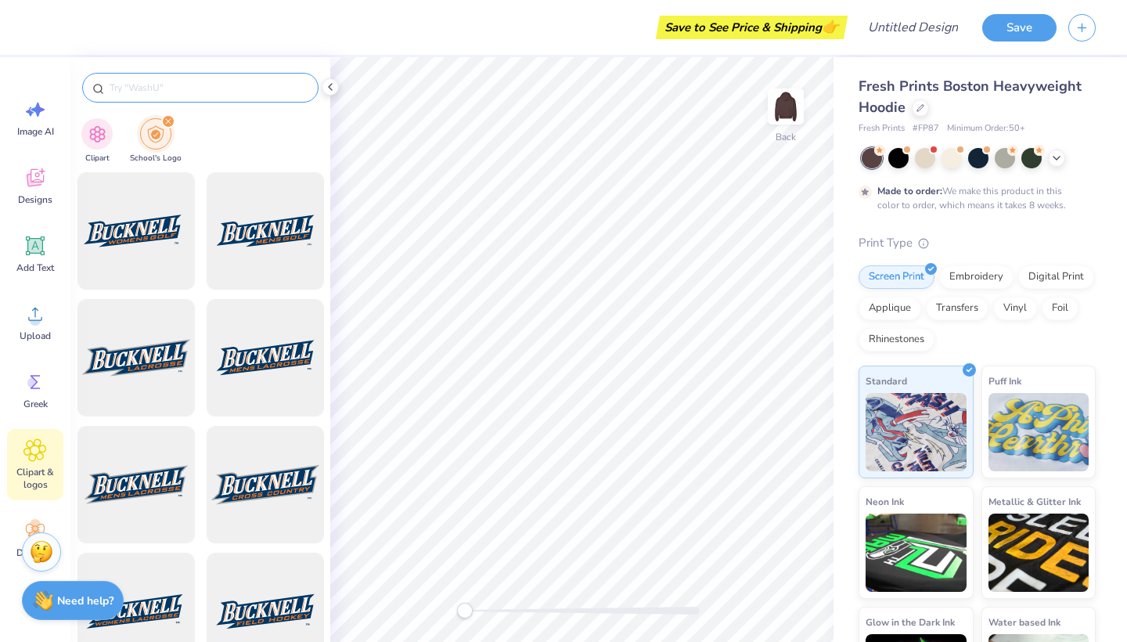
click at [175, 88] on input "text" at bounding box center [208, 88] width 200 height 16
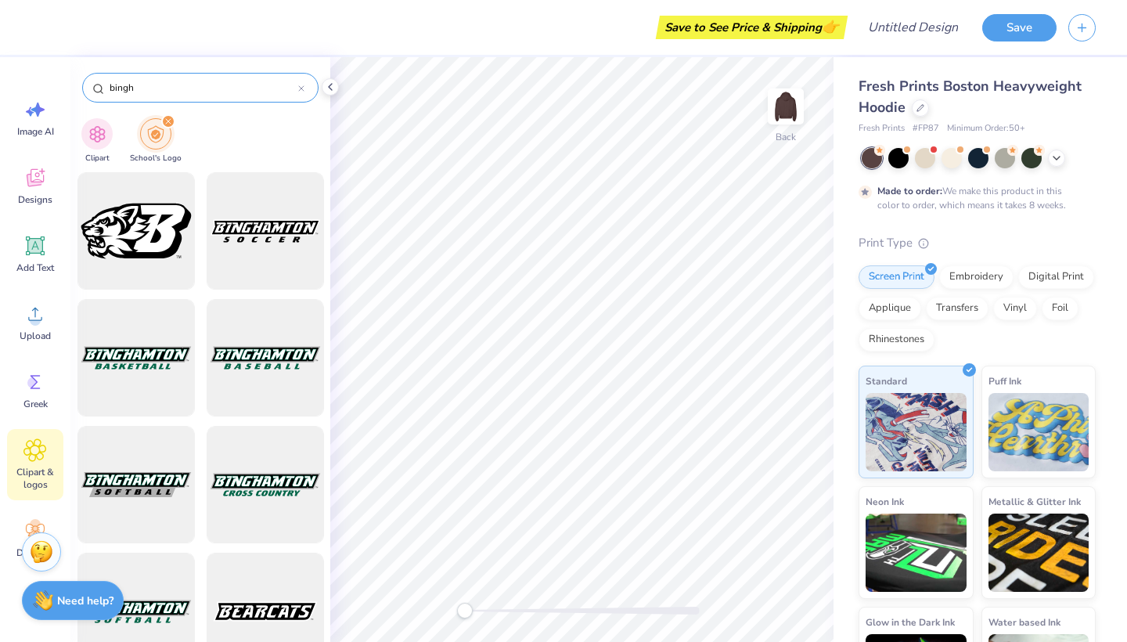
type input "[PERSON_NAME]"
click at [148, 237] on div at bounding box center [135, 230] width 117 height 117
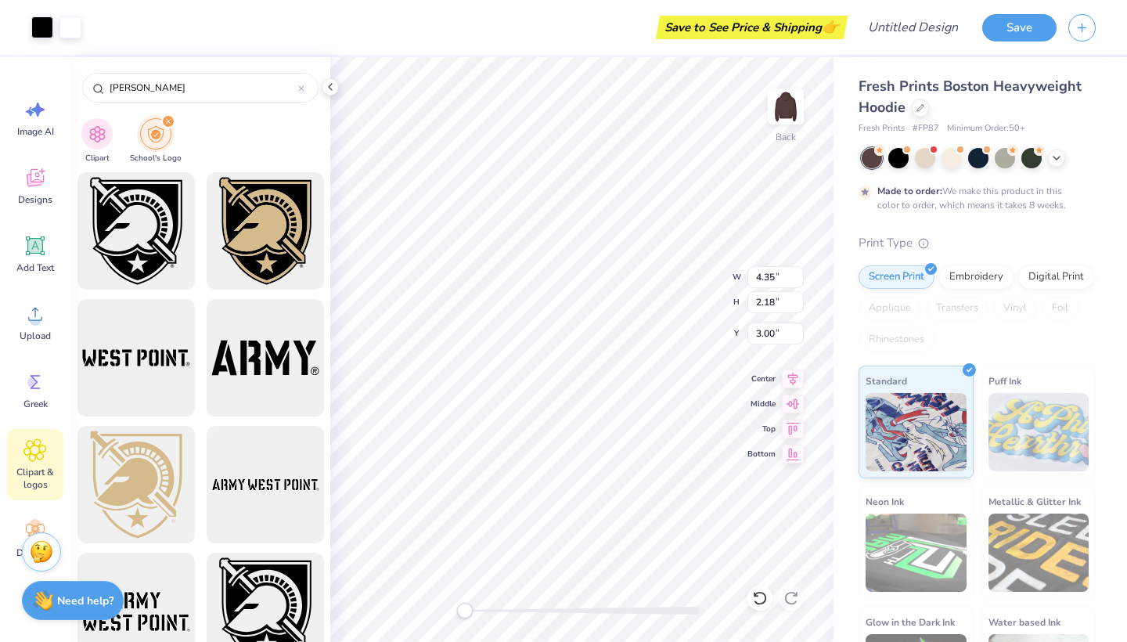
type input "4.35"
type input "2.18"
type input "3.29"
type input "1.65"
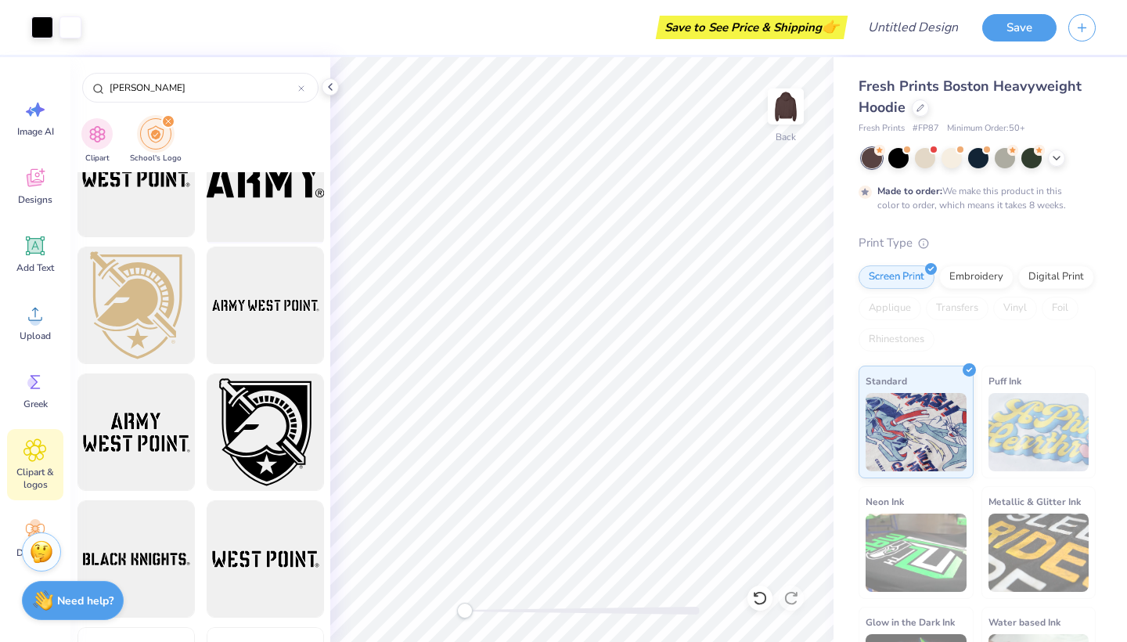
scroll to position [194, 0]
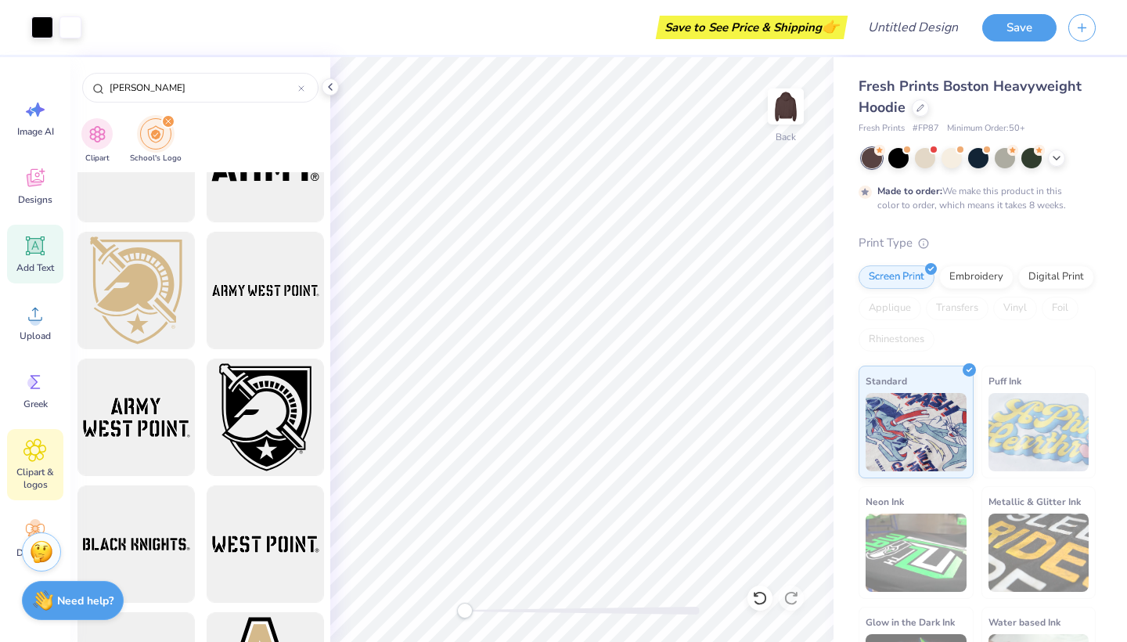
click at [35, 259] on div "Add Text" at bounding box center [35, 254] width 56 height 59
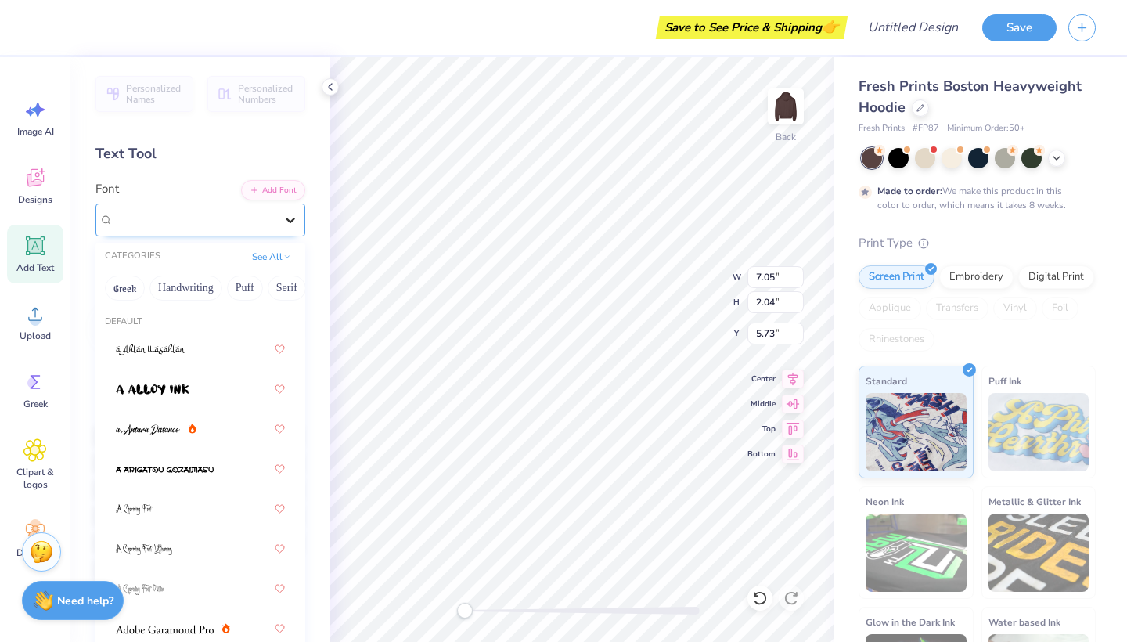
click at [285, 229] on div at bounding box center [290, 220] width 28 height 28
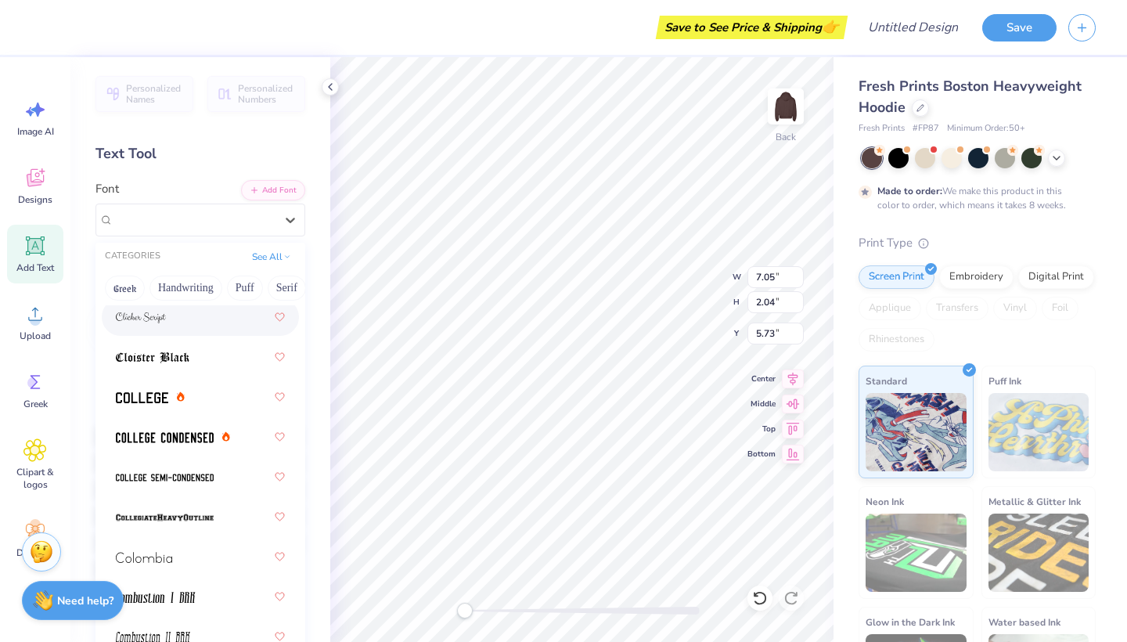
scroll to position [2826, 0]
click at [146, 402] on img at bounding box center [142, 396] width 52 height 11
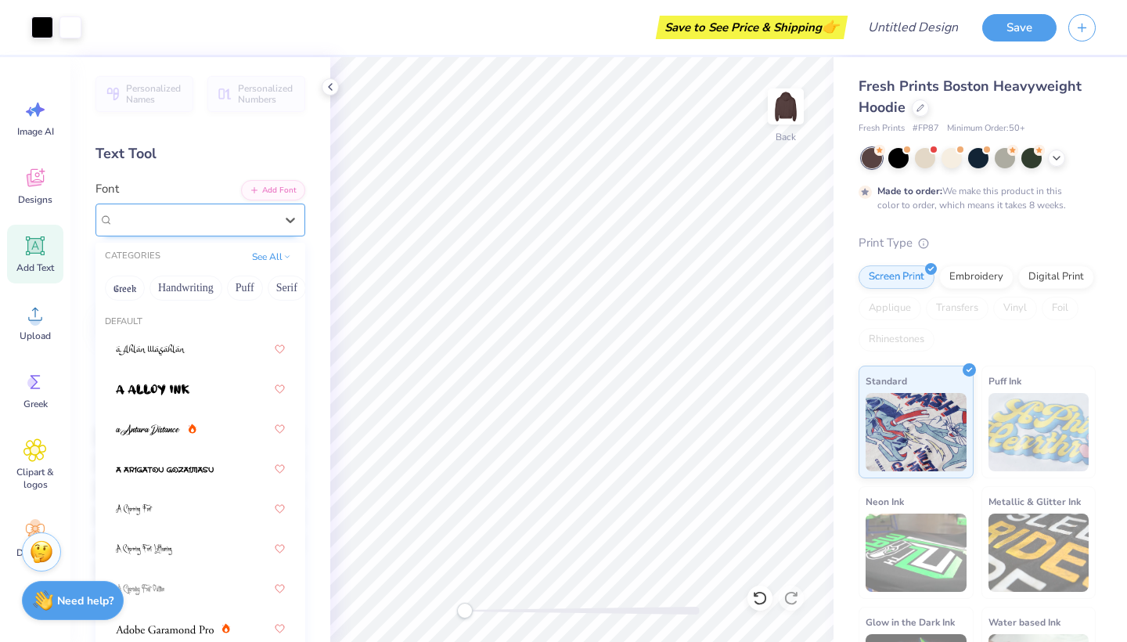
click at [200, 214] on div "College" at bounding box center [194, 219] width 164 height 24
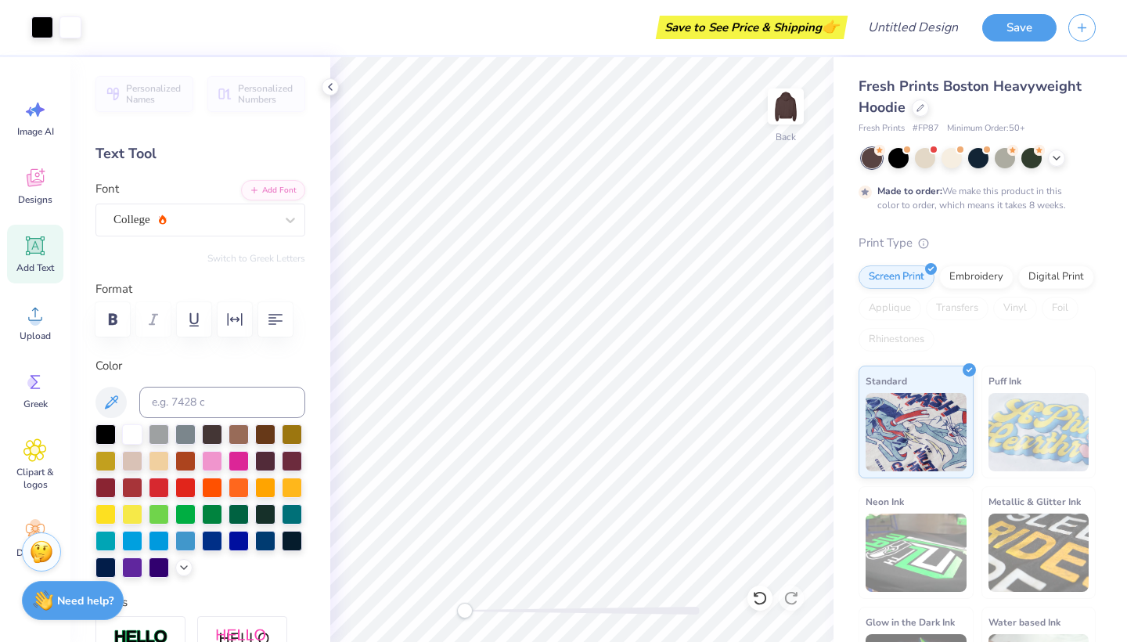
click at [199, 169] on div "Personalized Names Personalized Numbers Text Tool Add Font Font College Switch …" at bounding box center [200, 349] width 260 height 584
click at [154, 398] on input at bounding box center [222, 401] width 166 height 31
click at [106, 440] on div at bounding box center [105, 432] width 20 height 20
click at [106, 430] on div at bounding box center [105, 432] width 20 height 20
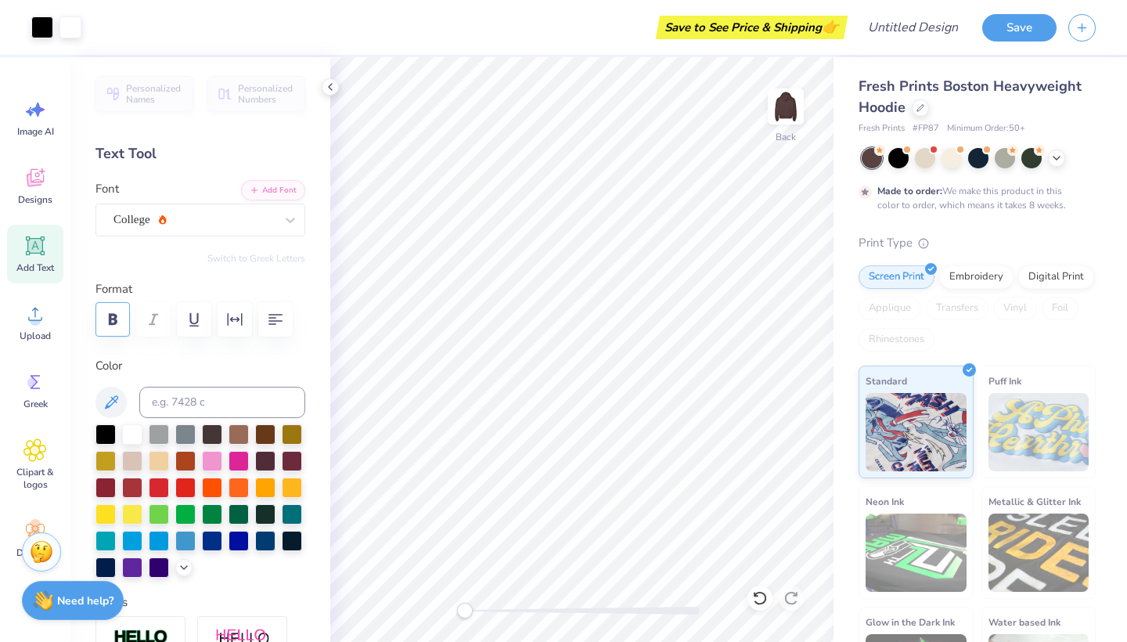
click at [122, 329] on button "button" at bounding box center [112, 319] width 34 height 34
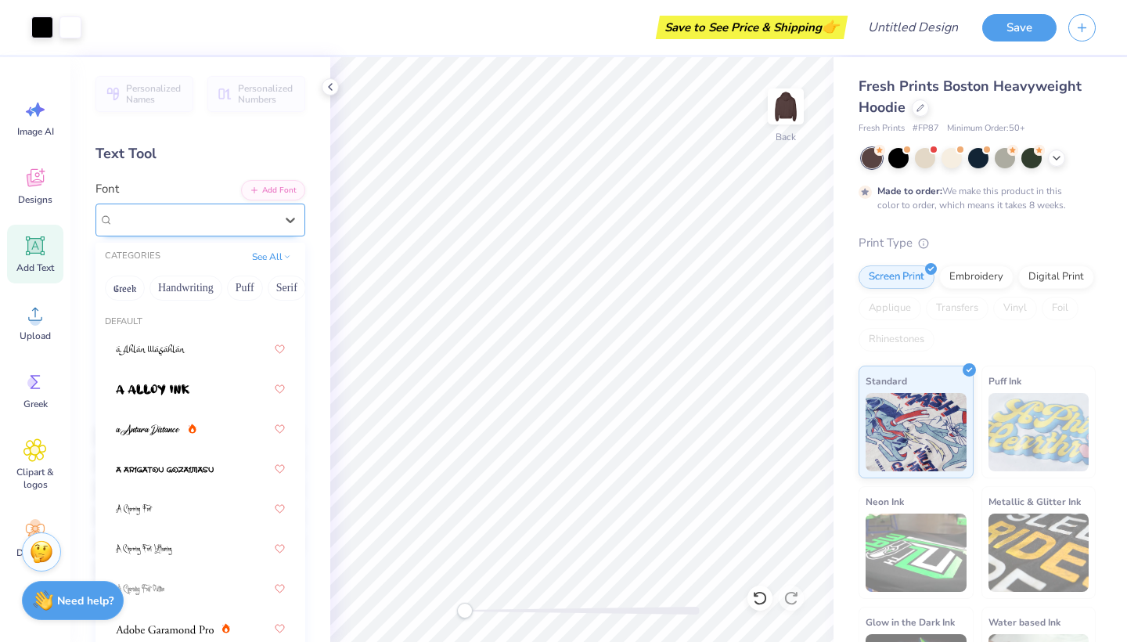
click at [214, 231] on div "College" at bounding box center [194, 219] width 164 height 24
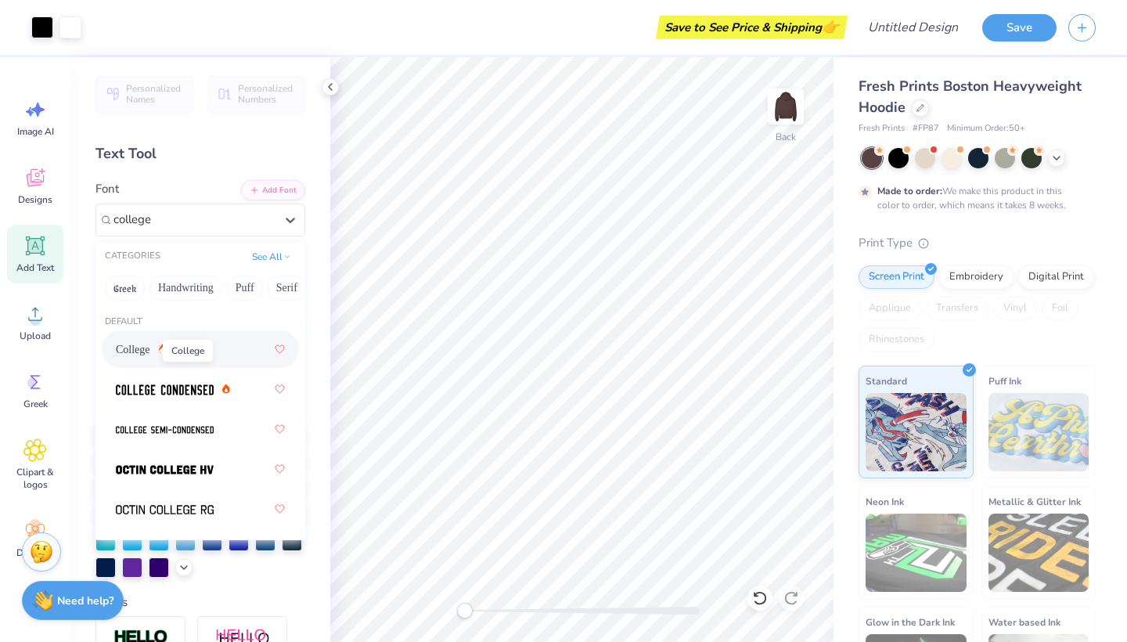
click at [146, 348] on span "College" at bounding box center [133, 349] width 34 height 16
type input "college"
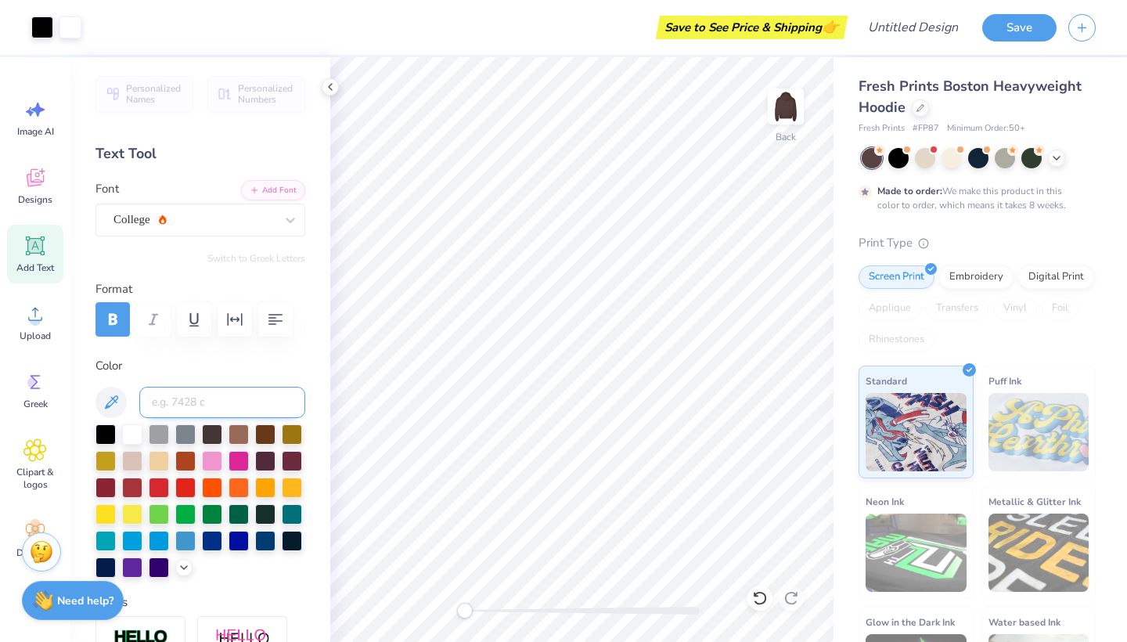
click at [170, 415] on input at bounding box center [222, 401] width 166 height 31
type input "d"
click at [170, 174] on div "Personalized Names Personalized Numbers Text Tool Add Font Font College Switch …" at bounding box center [200, 349] width 260 height 584
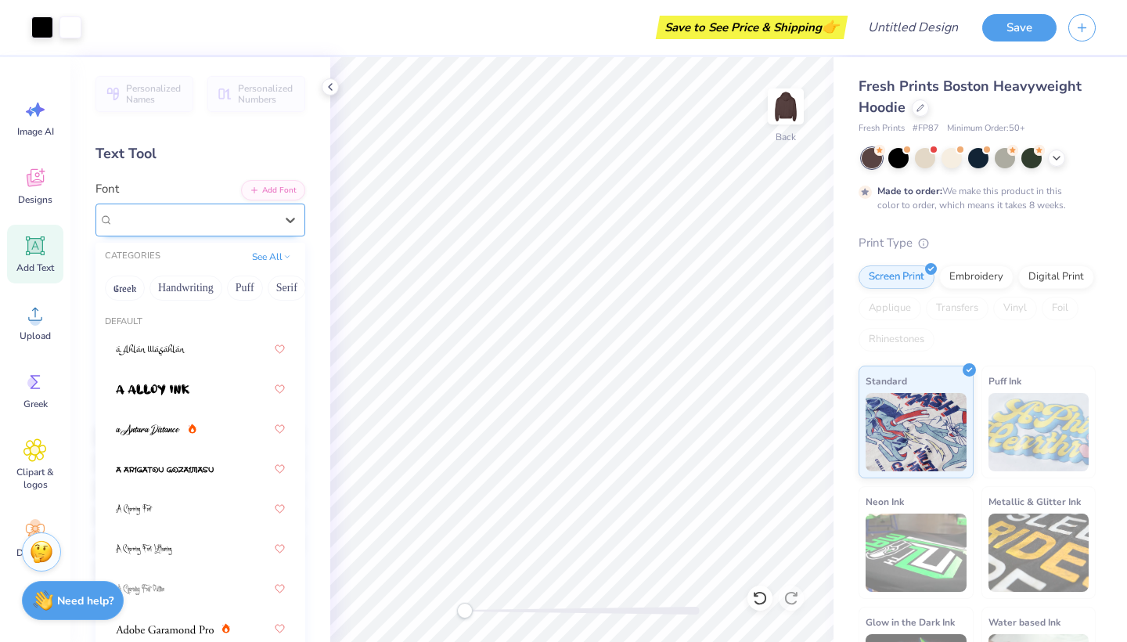
click at [206, 231] on div "College" at bounding box center [194, 219] width 164 height 24
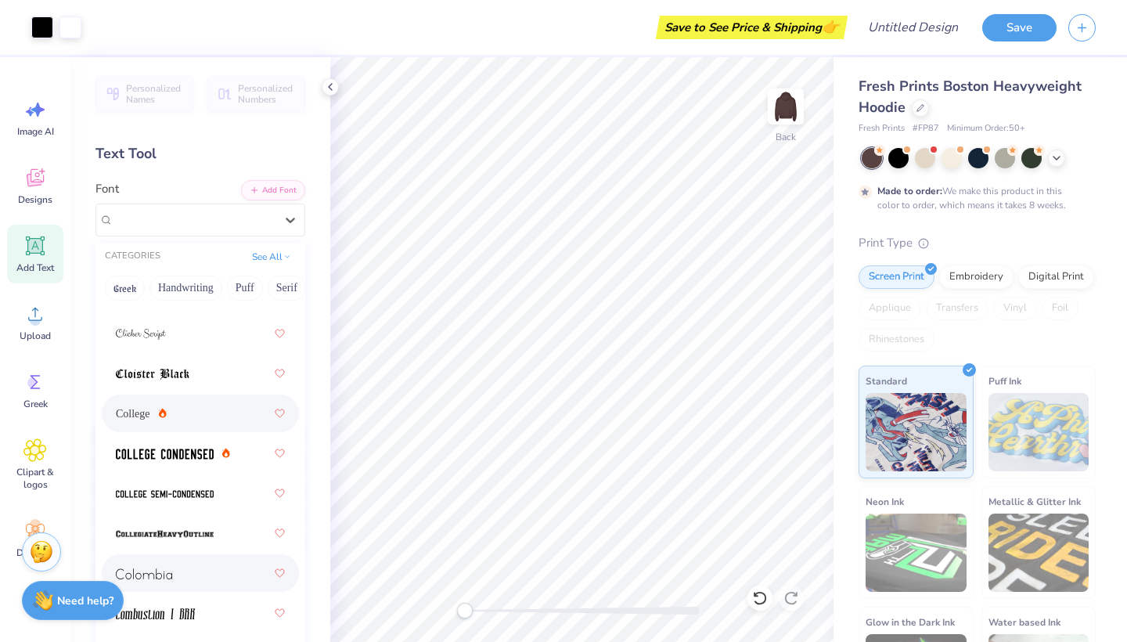
scroll to position [2806, 0]
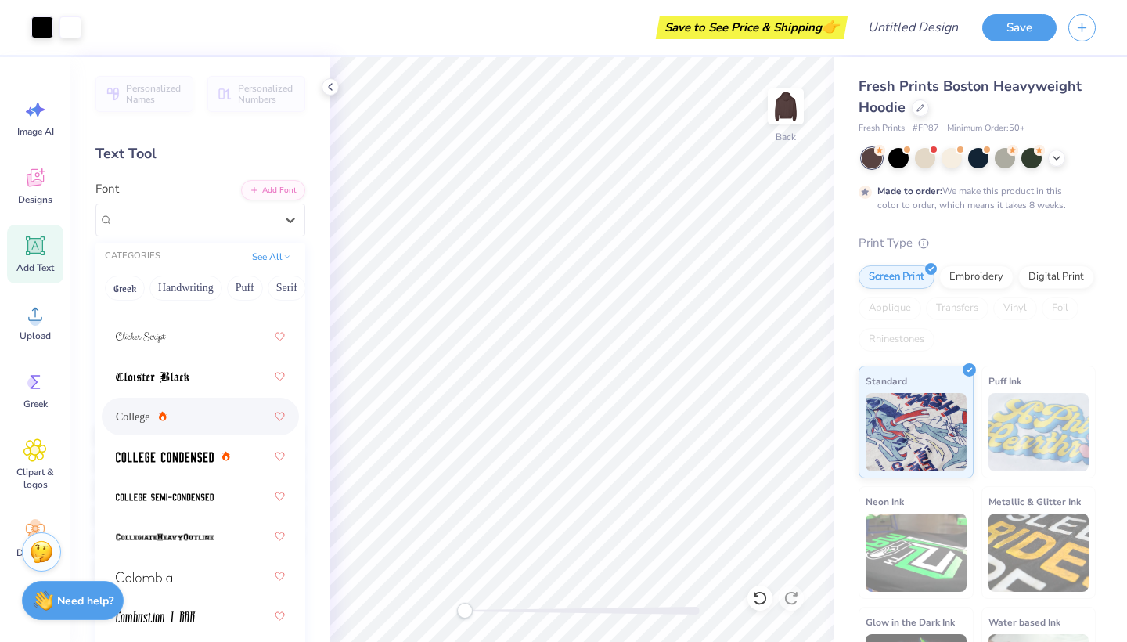
click at [190, 417] on div "College" at bounding box center [200, 416] width 169 height 28
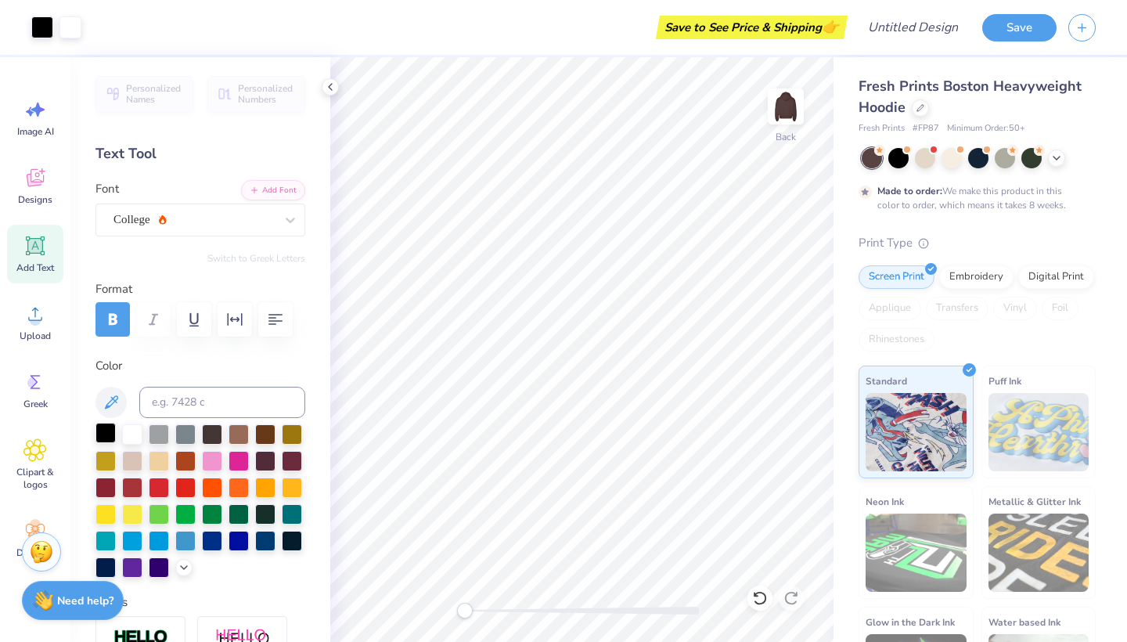
click at [102, 430] on div at bounding box center [105, 432] width 20 height 20
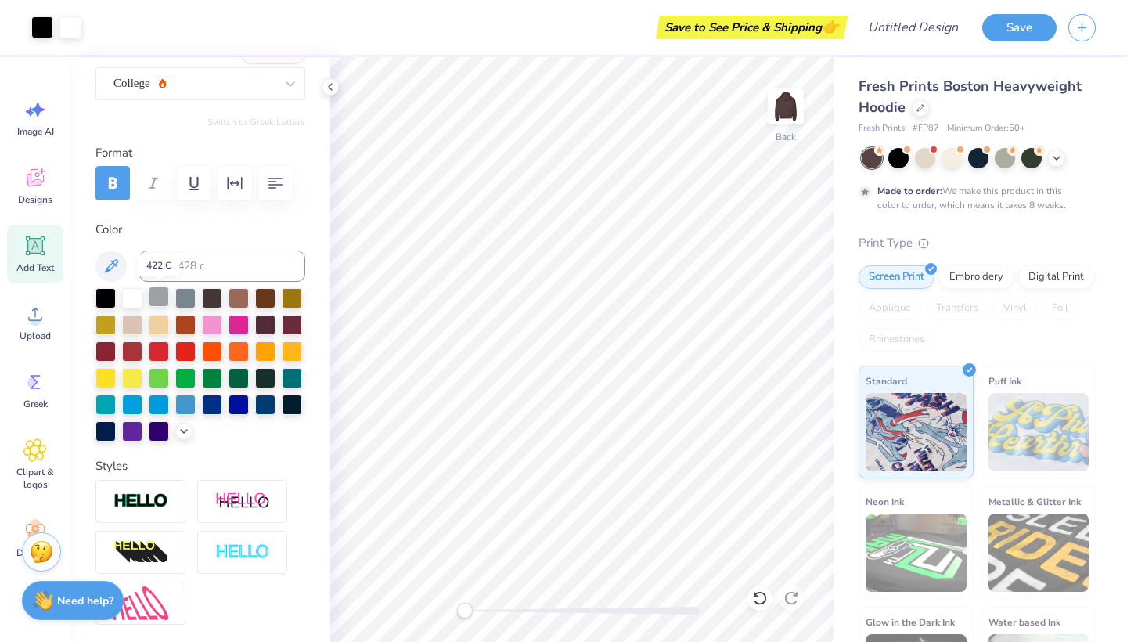
scroll to position [138, 0]
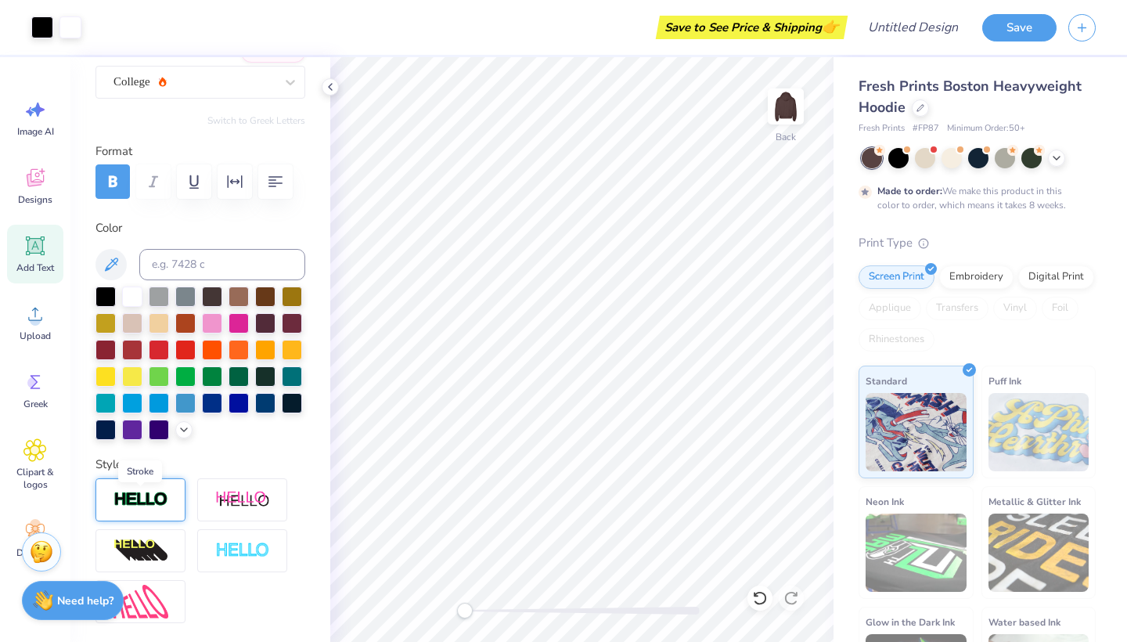
click at [150, 496] on img at bounding box center [140, 500] width 55 height 18
click at [239, 456] on div "Styles Stroke 1 1 Add Stroke" at bounding box center [200, 587] width 210 height 264
click at [183, 482] on icon at bounding box center [182, 480] width 9 height 9
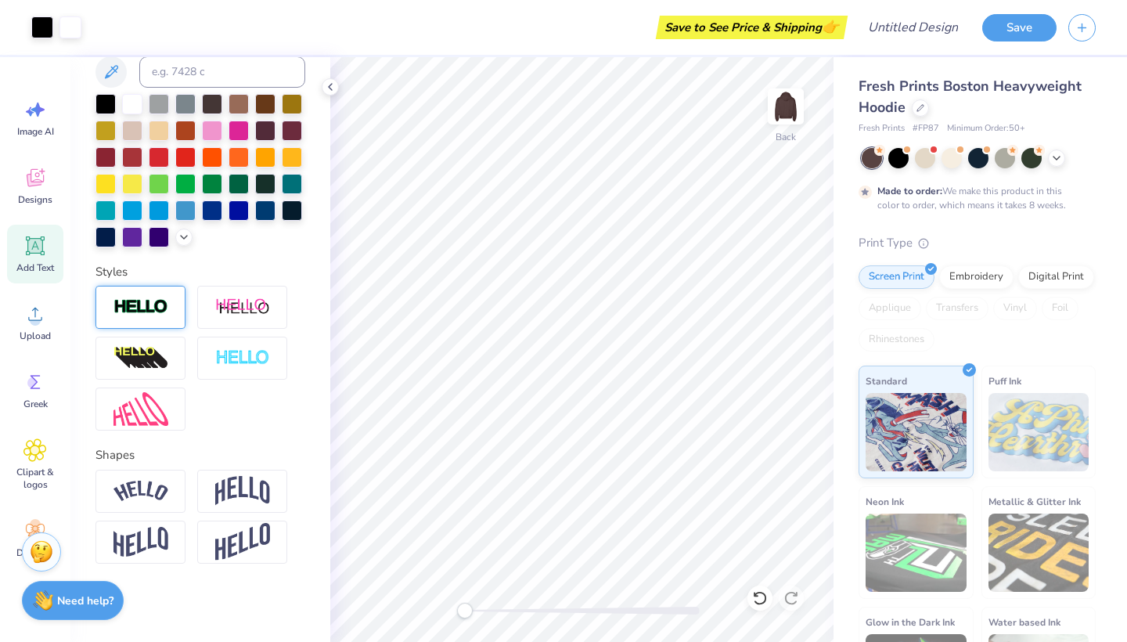
scroll to position [330, 0]
click at [162, 494] on img at bounding box center [140, 490] width 55 height 21
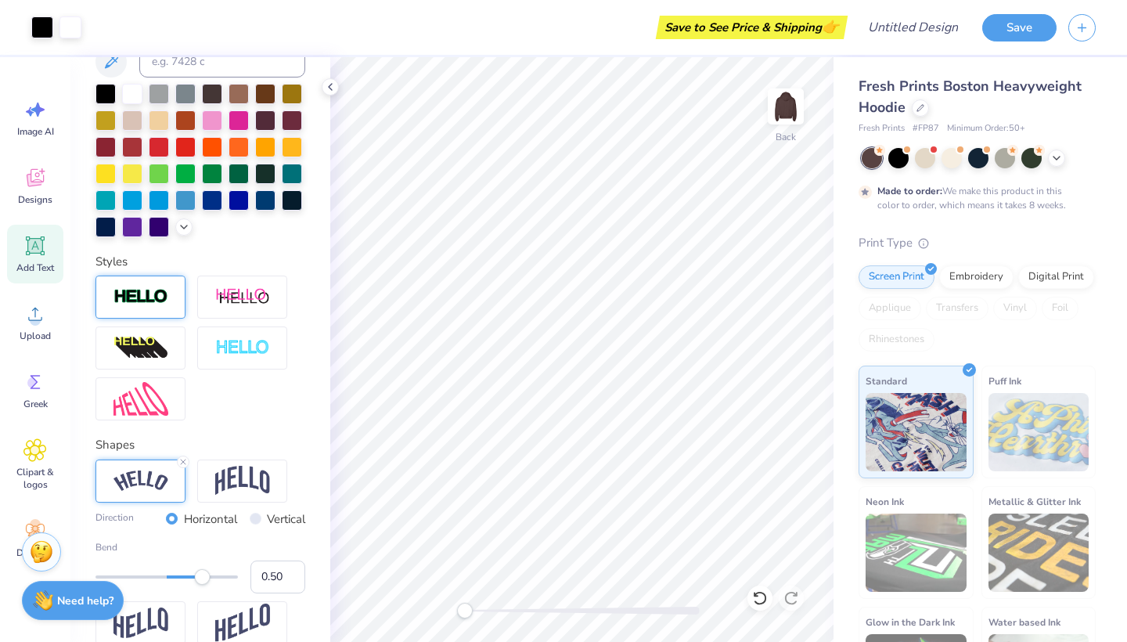
scroll to position [336, 0]
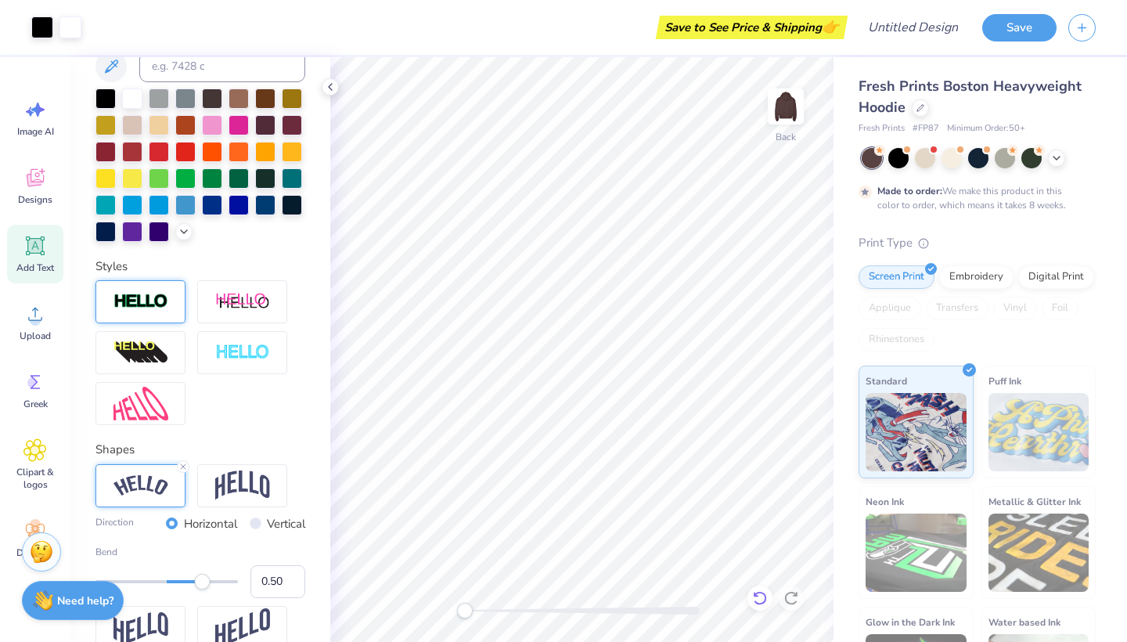
click at [757, 599] on icon at bounding box center [760, 598] width 16 height 16
click at [756, 599] on icon at bounding box center [760, 598] width 16 height 16
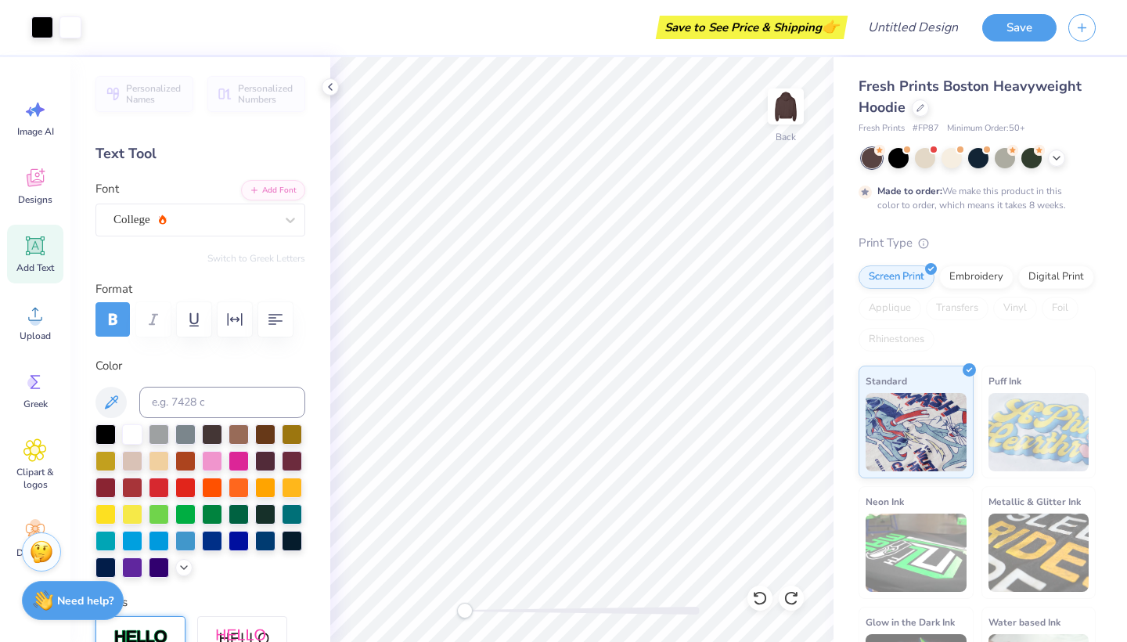
scroll to position [0, 0]
click at [113, 436] on div at bounding box center [105, 432] width 20 height 20
click at [135, 438] on div at bounding box center [132, 432] width 20 height 20
click at [131, 439] on div at bounding box center [132, 432] width 20 height 20
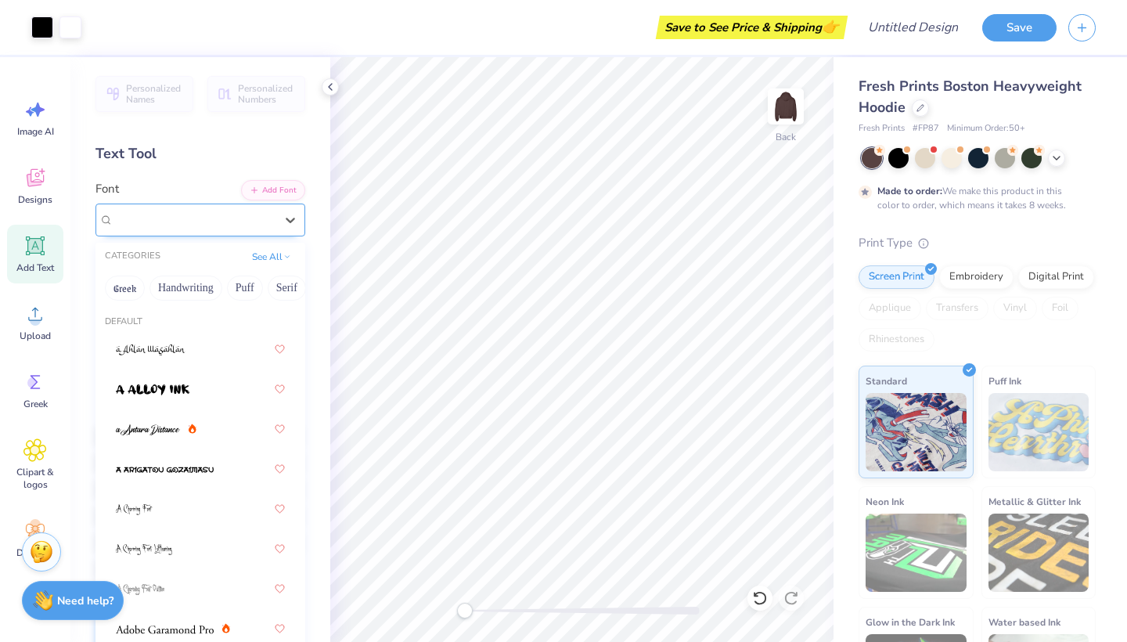
click at [237, 217] on div "College" at bounding box center [194, 219] width 164 height 24
click at [206, 286] on button "Handwriting" at bounding box center [185, 287] width 73 height 25
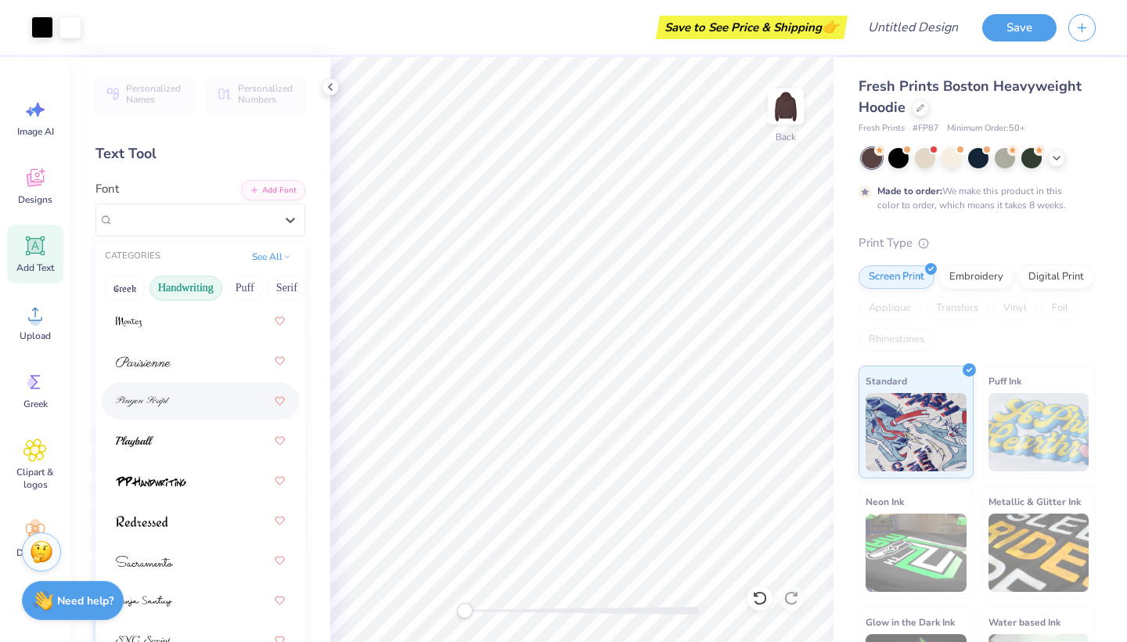
scroll to position [668, 0]
click at [242, 290] on button "Puff" at bounding box center [245, 287] width 36 height 25
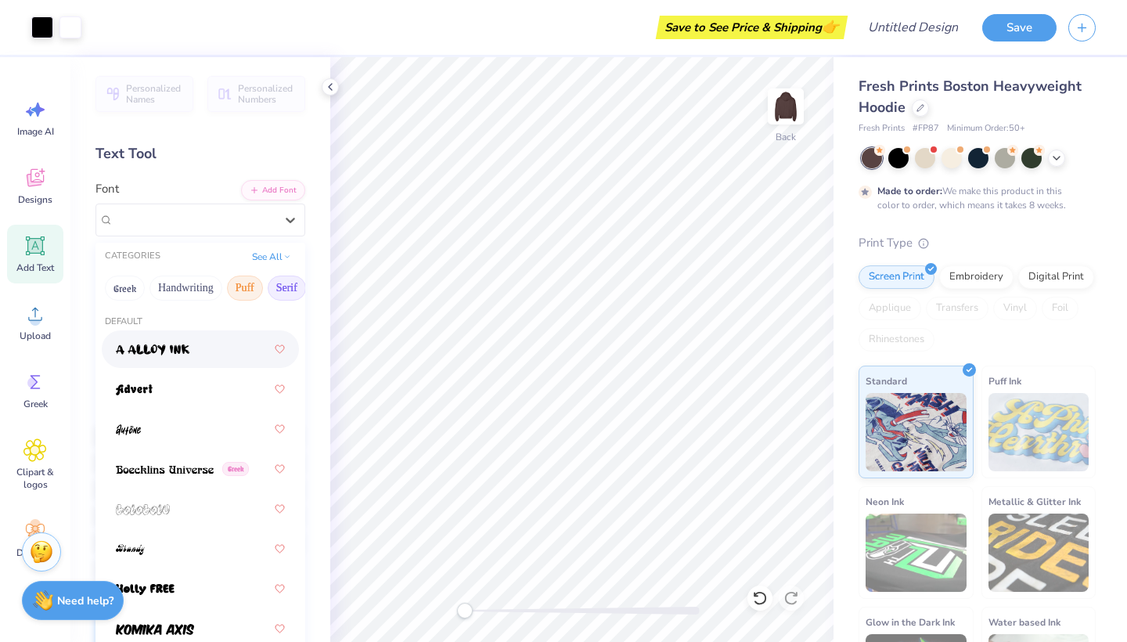
scroll to position [0, 0]
click at [270, 286] on button "Serif" at bounding box center [287, 287] width 38 height 25
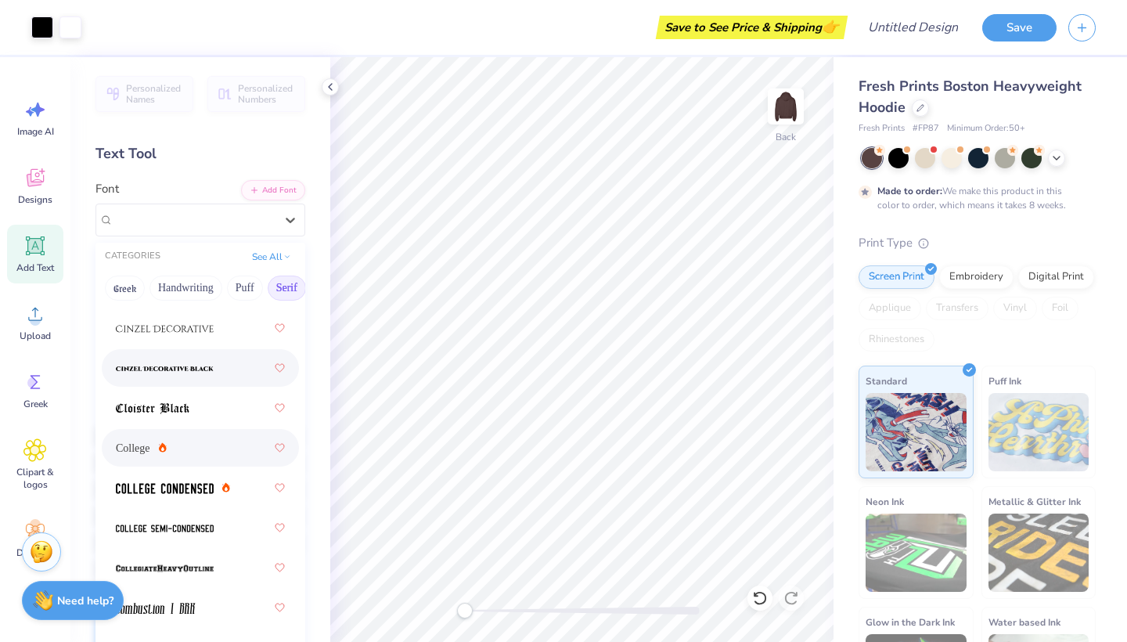
scroll to position [502, 0]
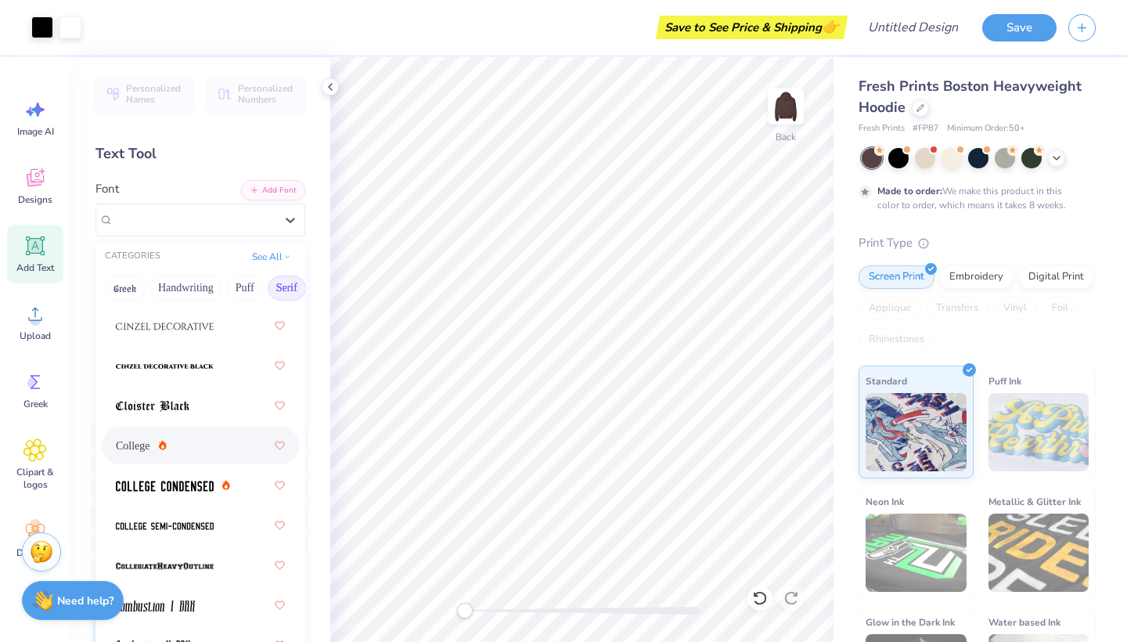
click at [131, 451] on span "College" at bounding box center [133, 445] width 34 height 16
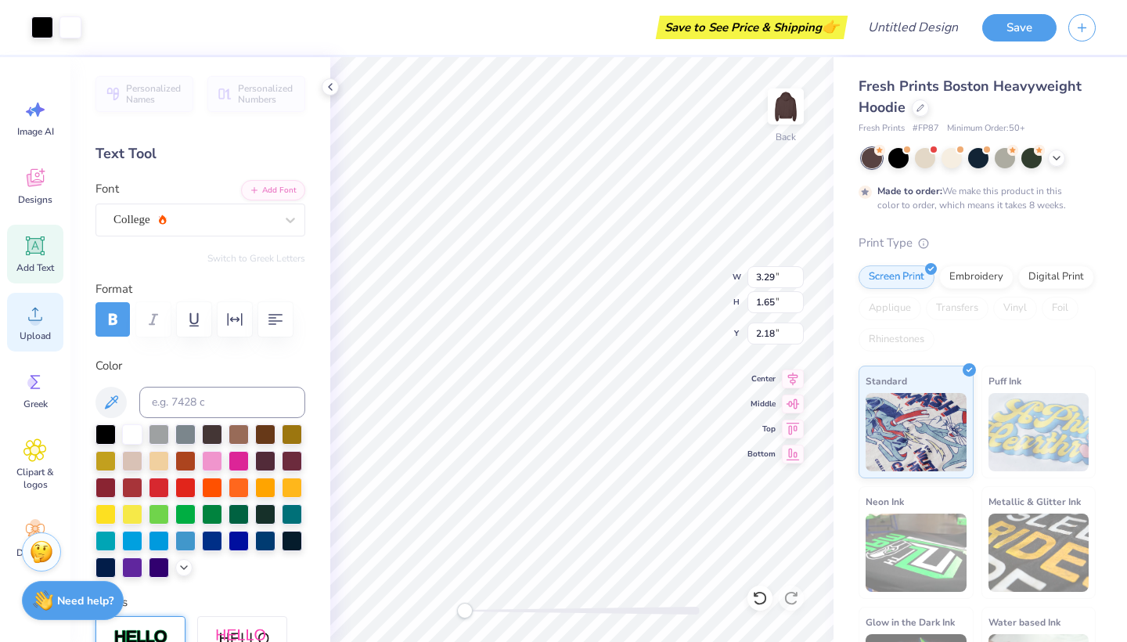
click at [51, 307] on div "Upload" at bounding box center [35, 322] width 56 height 59
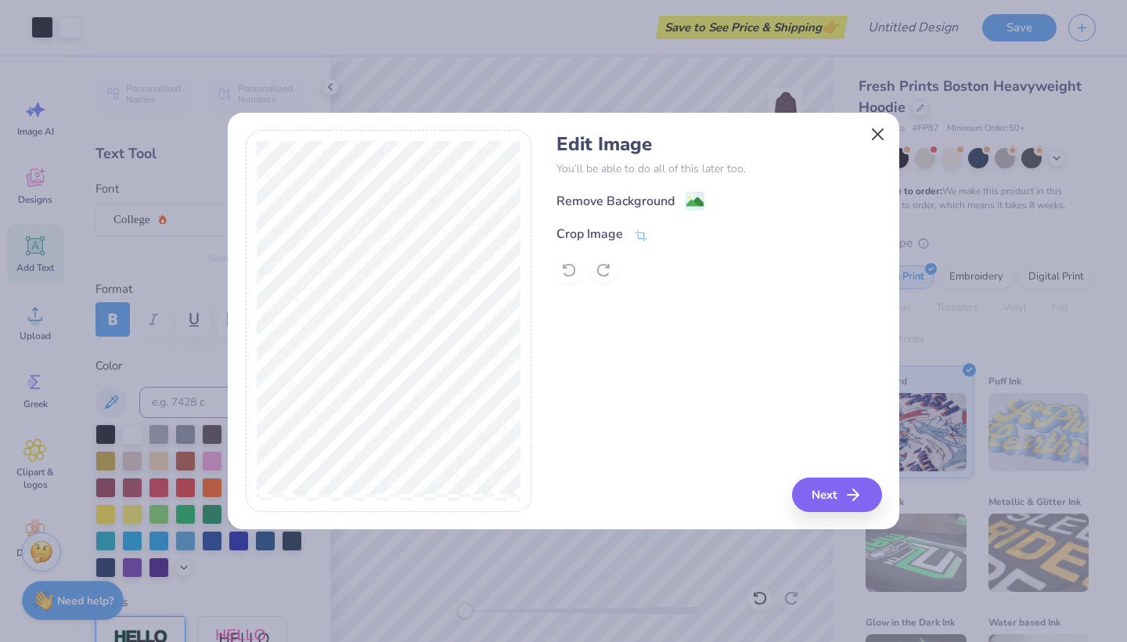
click at [881, 137] on button "Close" at bounding box center [878, 134] width 30 height 30
